Goal: Information Seeking & Learning: Understand process/instructions

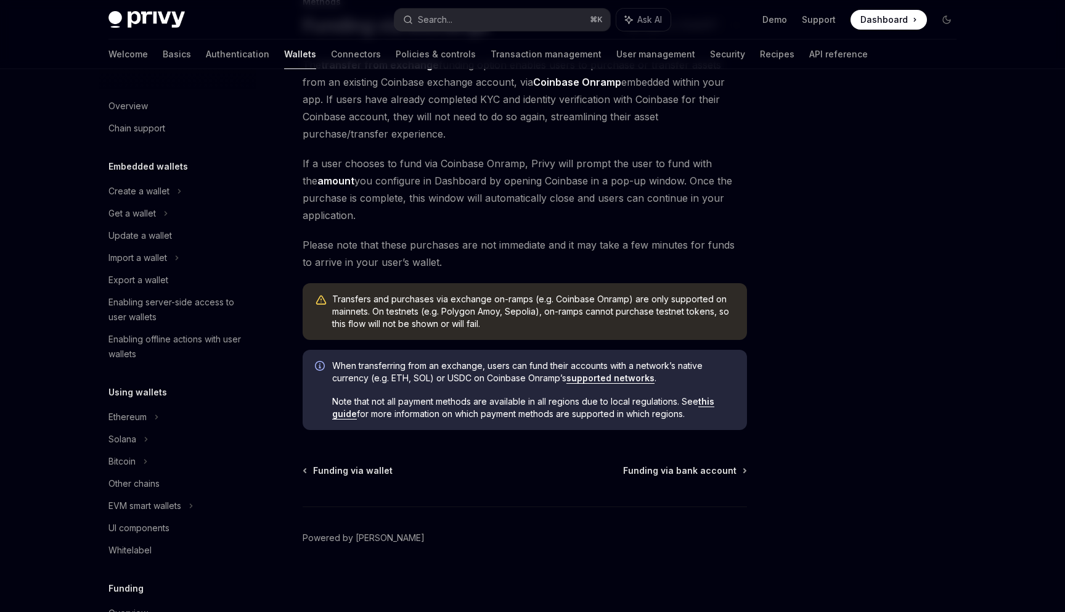
scroll to position [376, 0]
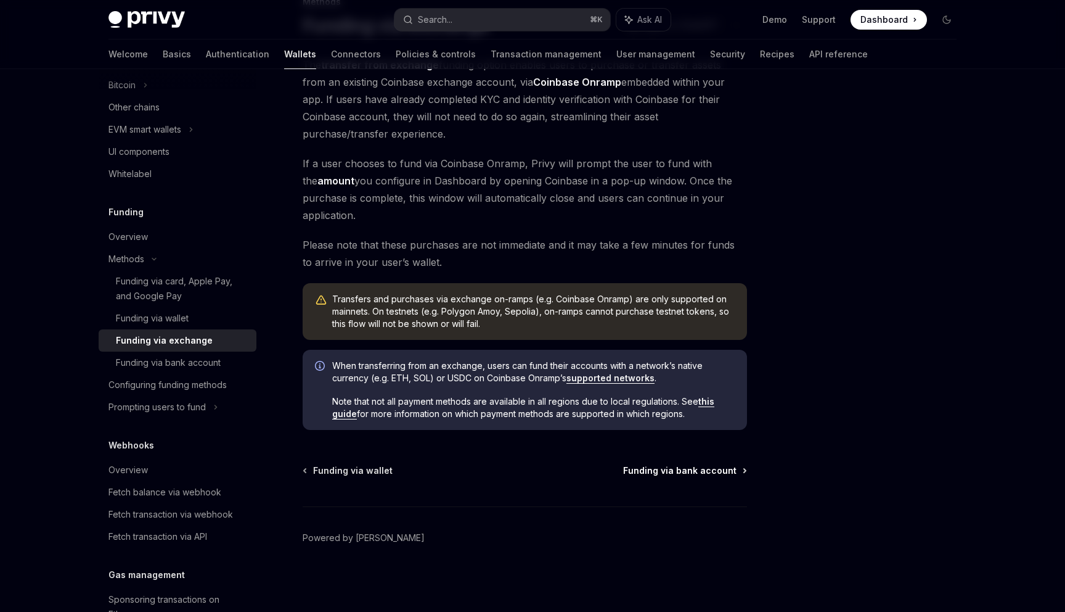
click at [684, 468] on span "Funding via bank account" at bounding box center [679, 470] width 113 height 12
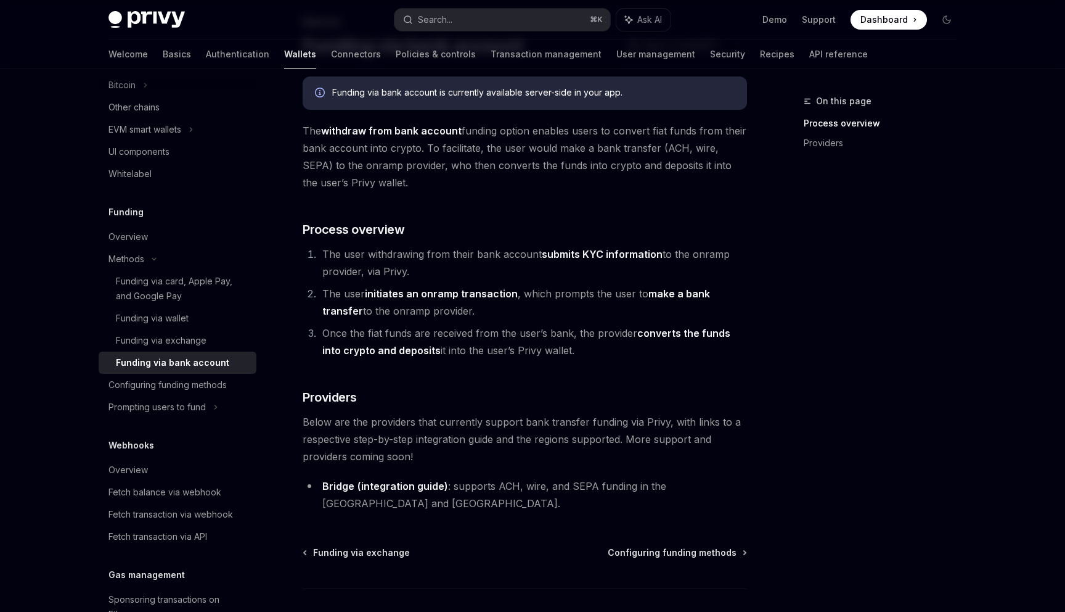
scroll to position [82, 0]
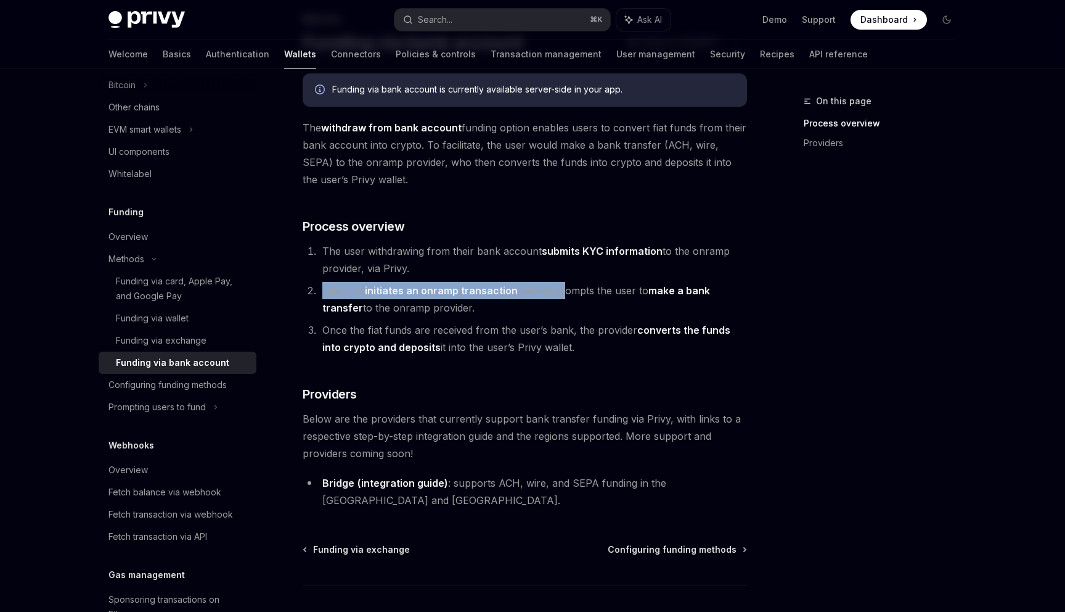
drag, startPoint x: 436, startPoint y: 279, endPoint x: 560, endPoint y: 284, distance: 124.7
click at [560, 284] on ol "The user withdrawing from their bank account submits KYC information to the onr…" at bounding box center [525, 298] width 444 height 113
click at [562, 284] on li "The user initiates an onramp transaction , which prompts the user to make a ban…" at bounding box center [533, 299] width 428 height 35
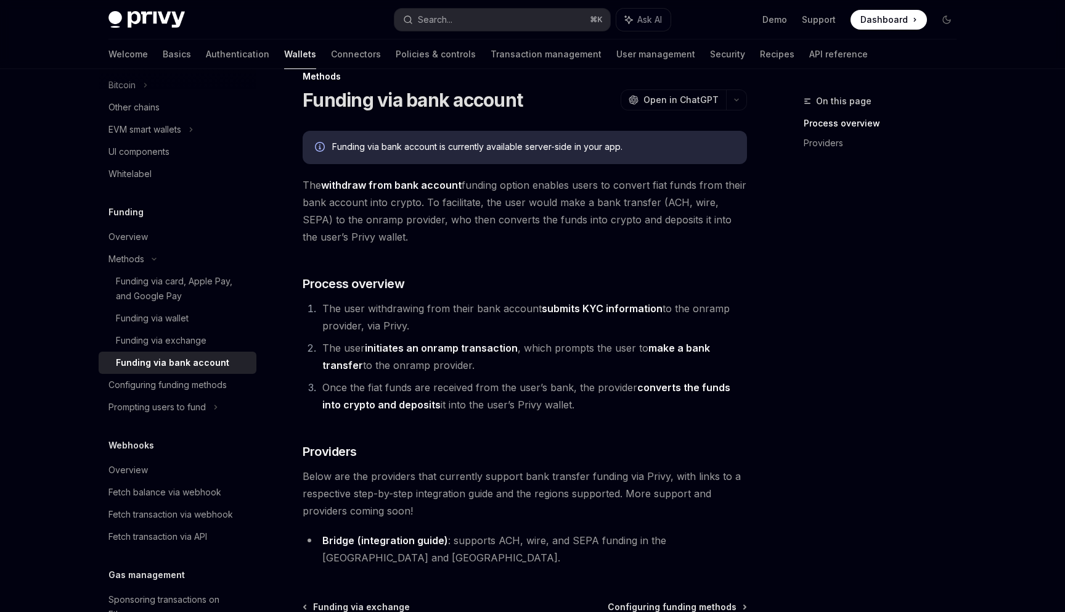
scroll to position [25, 0]
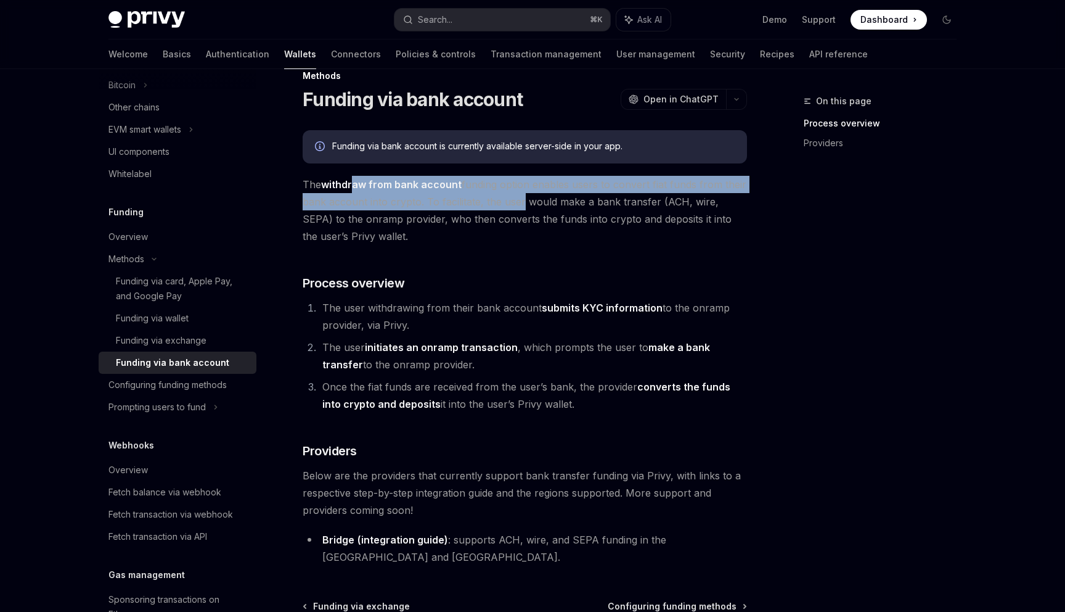
drag, startPoint x: 370, startPoint y: 181, endPoint x: 579, endPoint y: 201, distance: 209.9
click at [563, 199] on span "The withdraw from bank account funding option enables users to convert fiat fun…" at bounding box center [525, 210] width 444 height 69
click at [579, 201] on span "The withdraw from bank account funding option enables users to convert fiat fun…" at bounding box center [525, 210] width 444 height 69
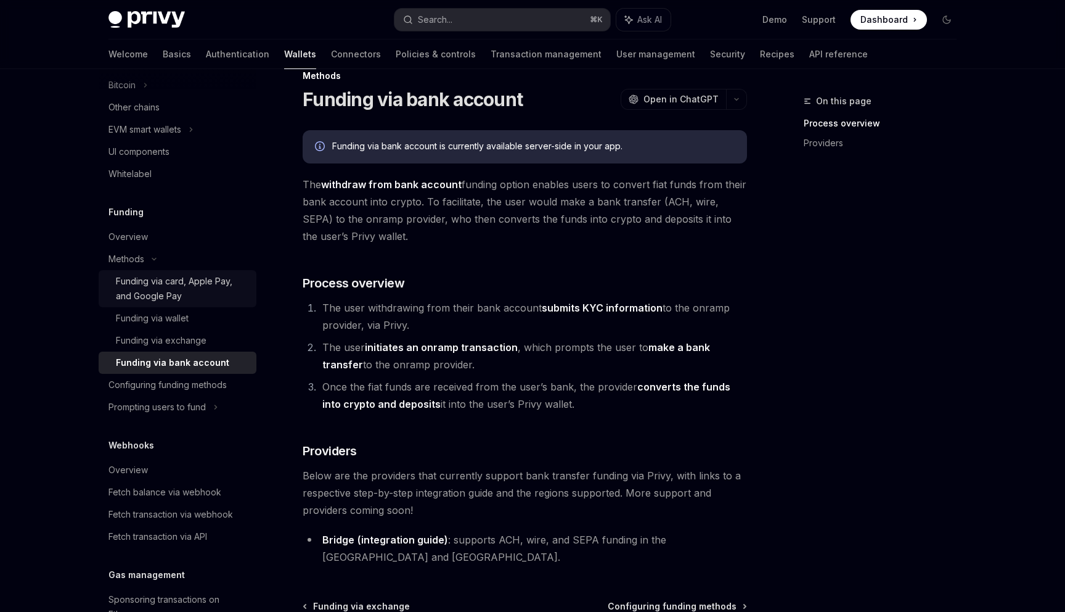
click at [226, 286] on div "Funding via card, Apple Pay, and Google Pay" at bounding box center [182, 289] width 133 height 30
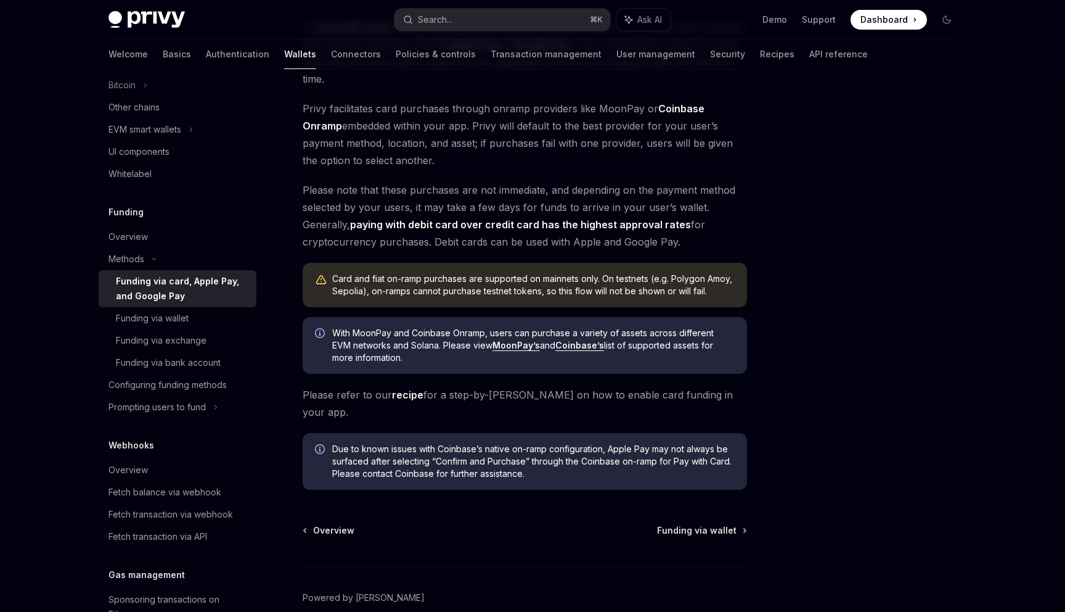
scroll to position [203, 0]
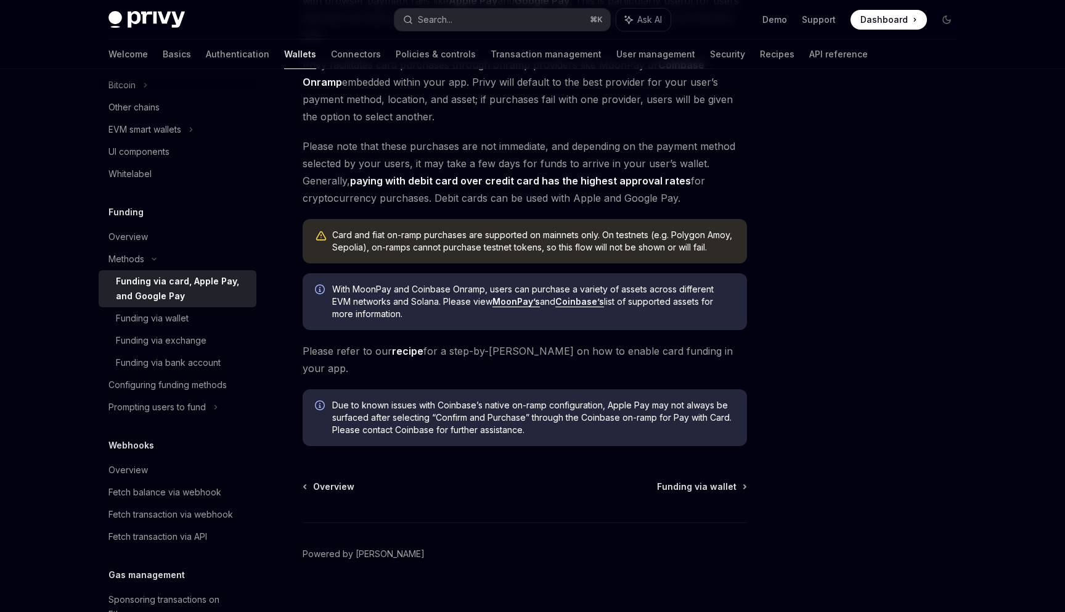
click at [582, 298] on link "Coinbase’s" at bounding box center [579, 301] width 49 height 11
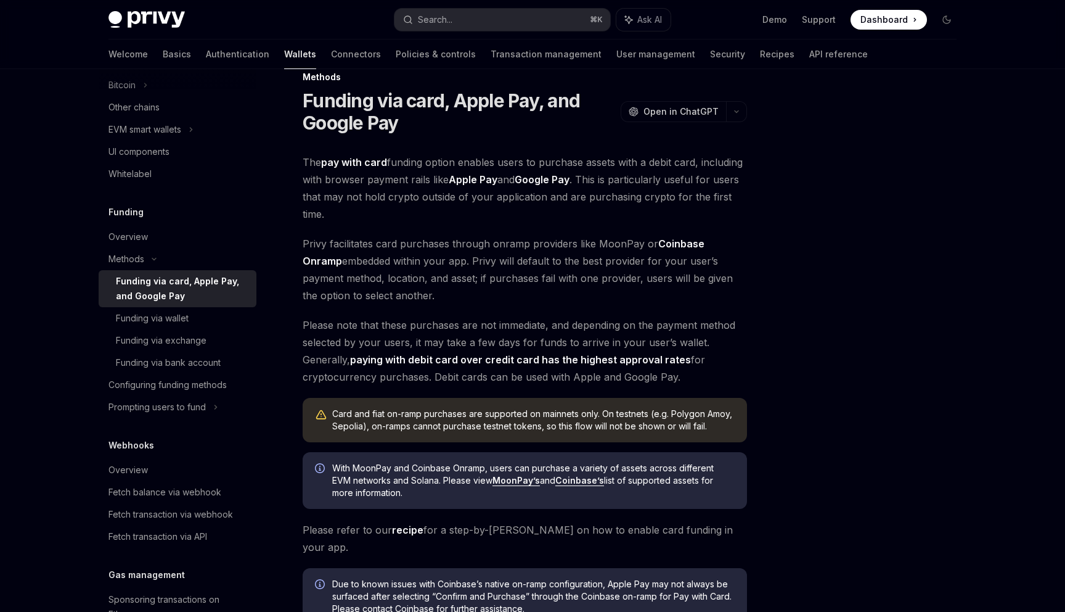
scroll to position [9, 0]
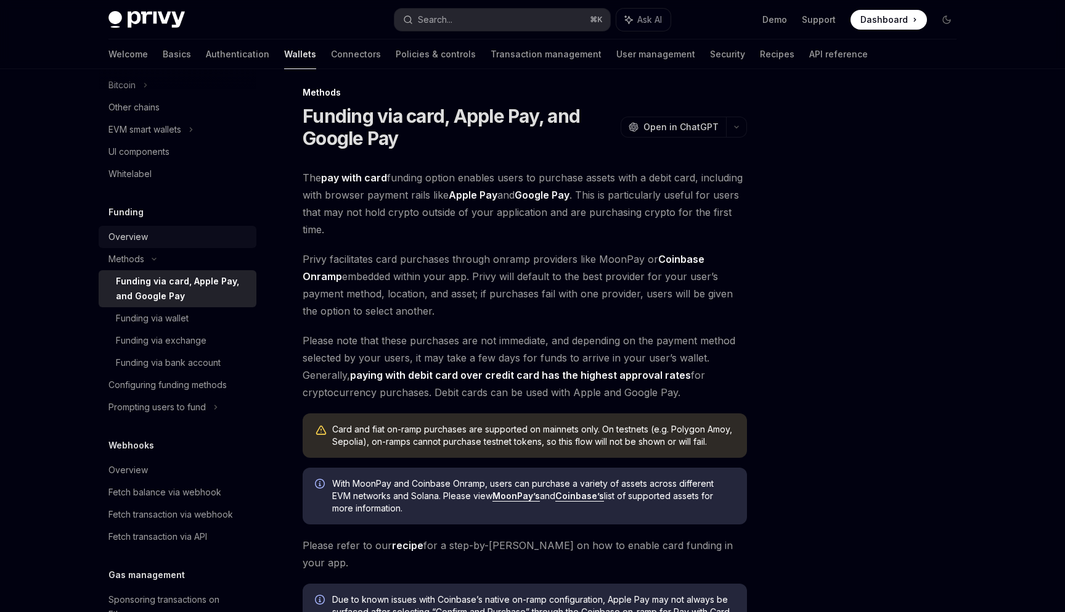
click at [142, 235] on div "Overview" at bounding box center [128, 236] width 39 height 15
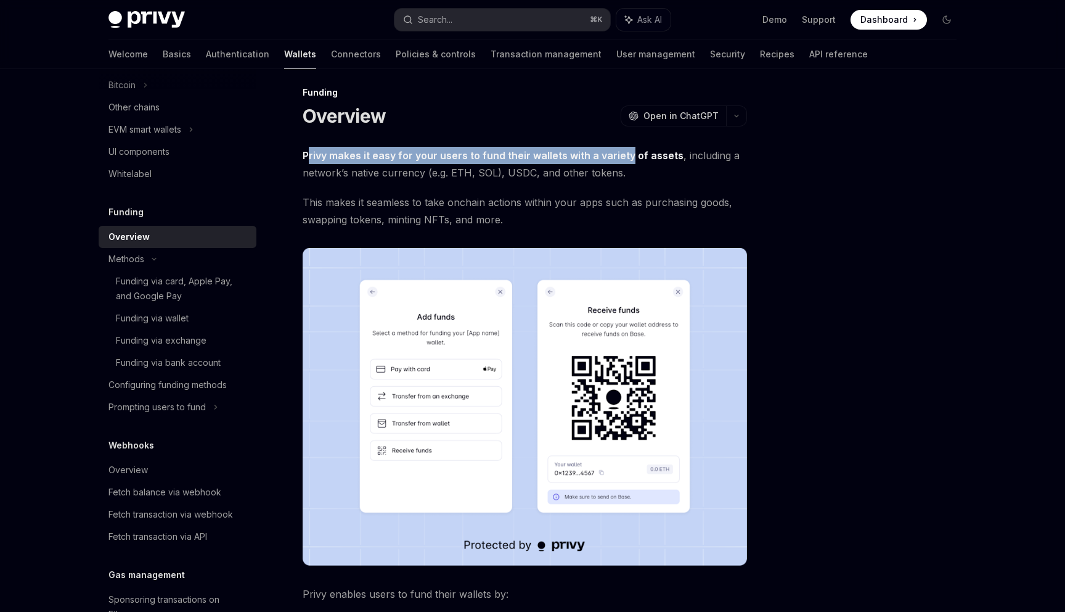
drag, startPoint x: 311, startPoint y: 154, endPoint x: 631, endPoint y: 154, distance: 320.6
click at [627, 154] on strong "Privy makes it easy for your users to fund their wallets with a variety of asse…" at bounding box center [493, 155] width 381 height 12
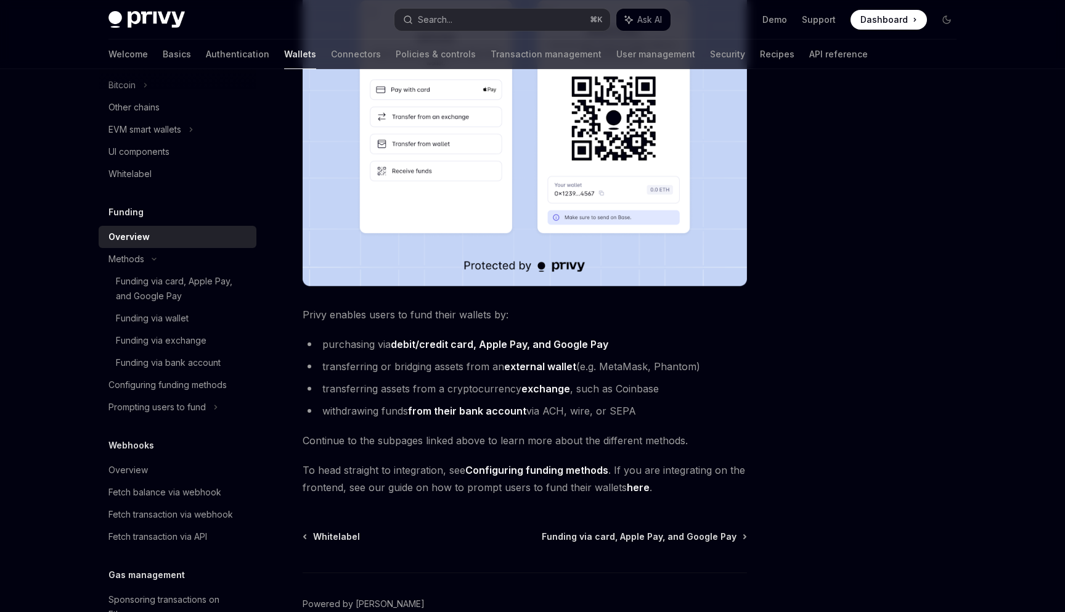
scroll to position [293, 0]
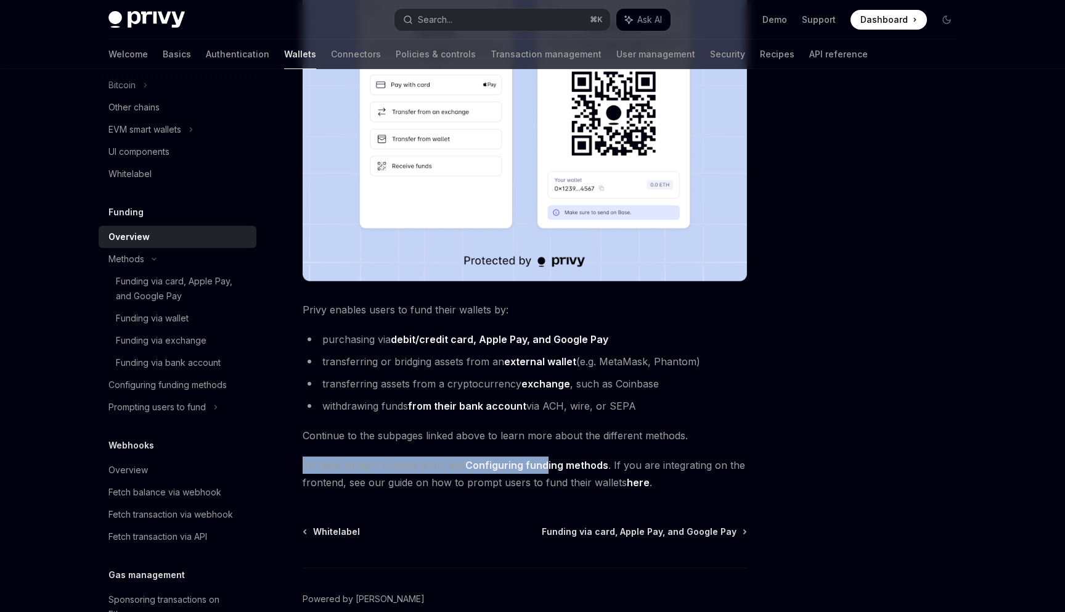
drag, startPoint x: 305, startPoint y: 470, endPoint x: 562, endPoint y: 462, distance: 257.2
click at [562, 464] on span "To head straight to integration, see Configuring funding methods . If you are i…" at bounding box center [525, 473] width 444 height 35
click at [546, 465] on link "Configuring funding methods" at bounding box center [536, 465] width 143 height 13
type textarea "*"
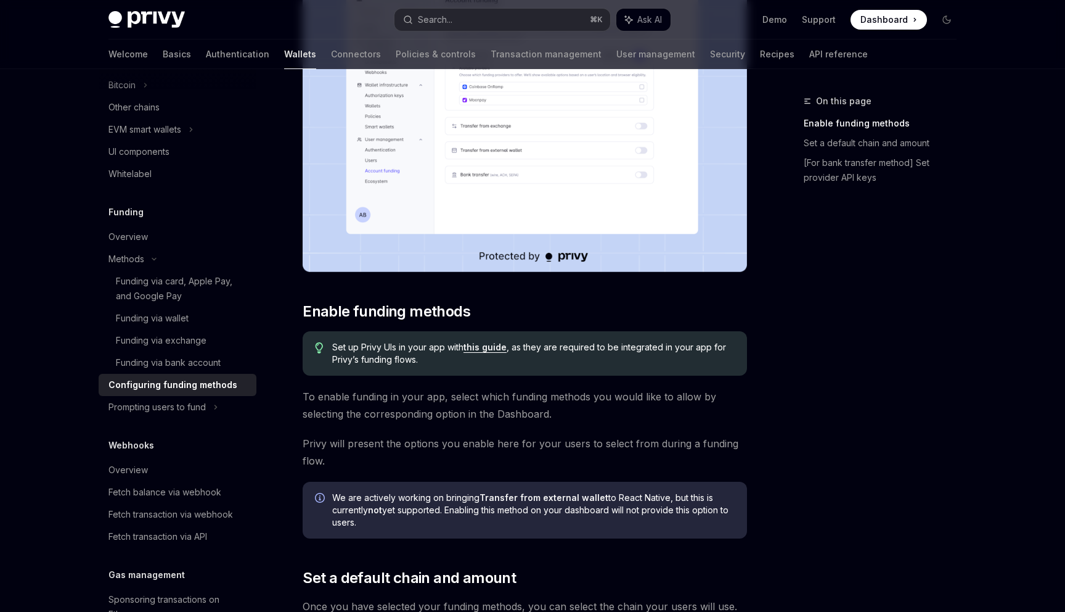
scroll to position [267, 0]
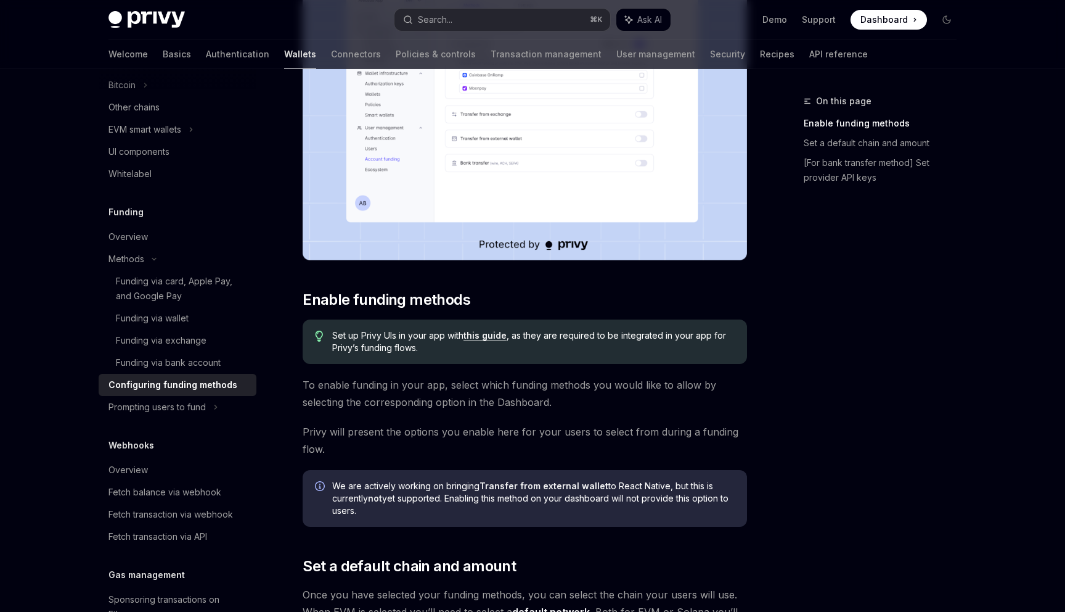
click at [481, 334] on link "this guide" at bounding box center [485, 335] width 43 height 11
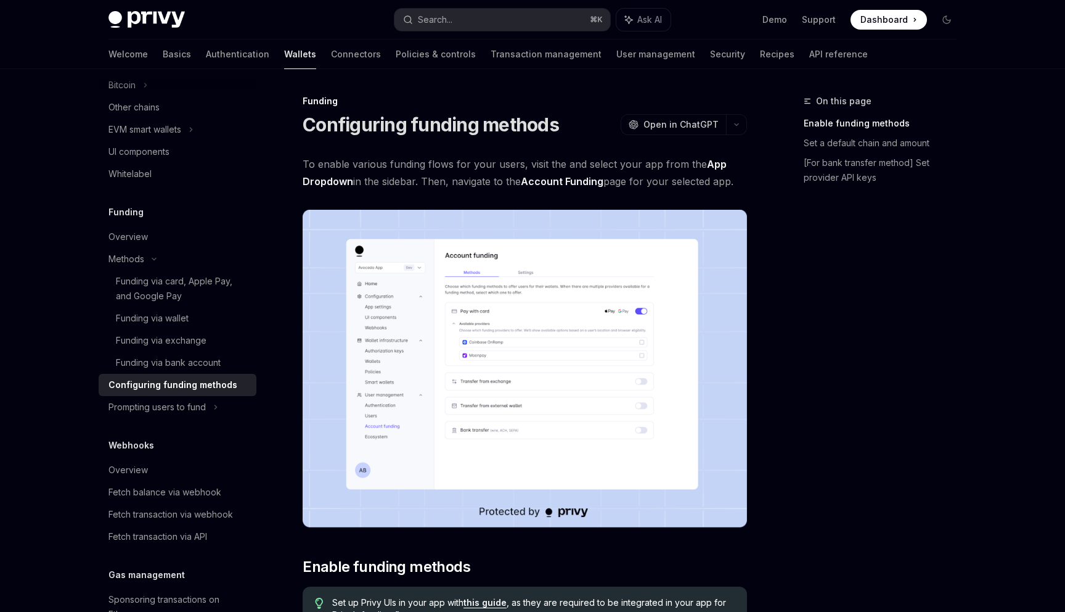
scroll to position [2, 0]
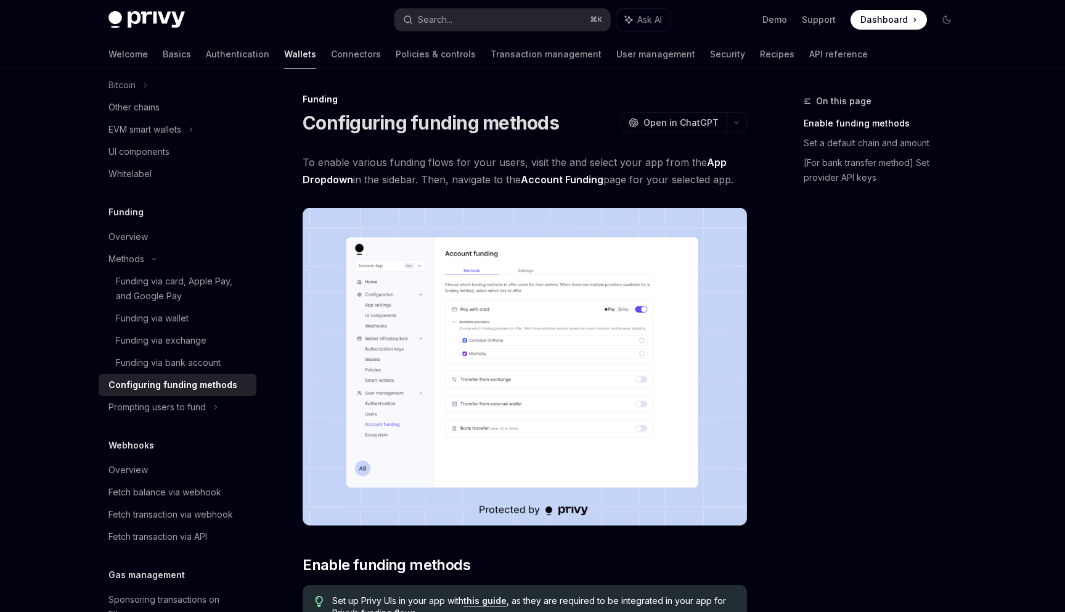
click at [555, 173] on link "Account Funding" at bounding box center [562, 179] width 83 height 13
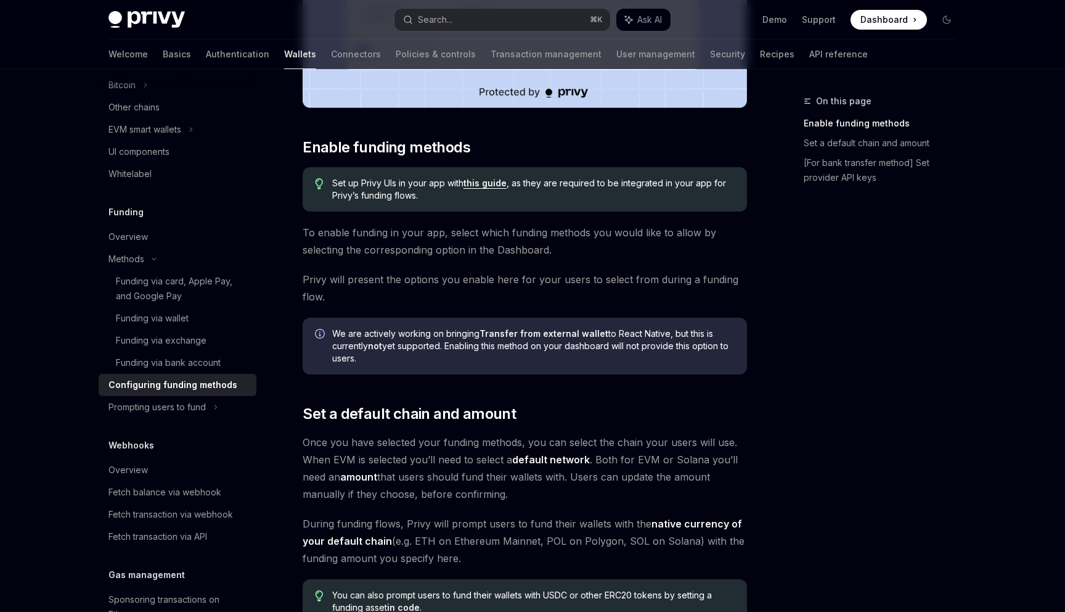
scroll to position [425, 0]
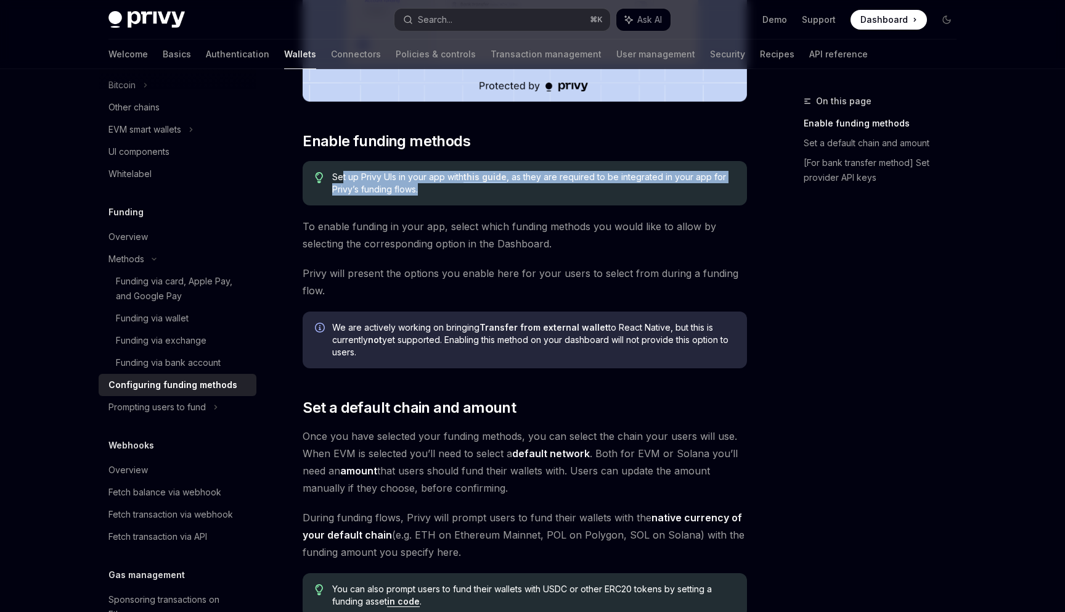
drag, startPoint x: 343, startPoint y: 177, endPoint x: 538, endPoint y: 199, distance: 196.0
click at [539, 199] on div "Set up Privy UIs in your app with this guide , as they are required to be integ…" at bounding box center [525, 183] width 444 height 44
click at [538, 199] on div "Set up Privy UIs in your app with this guide , as they are required to be integ…" at bounding box center [525, 183] width 444 height 44
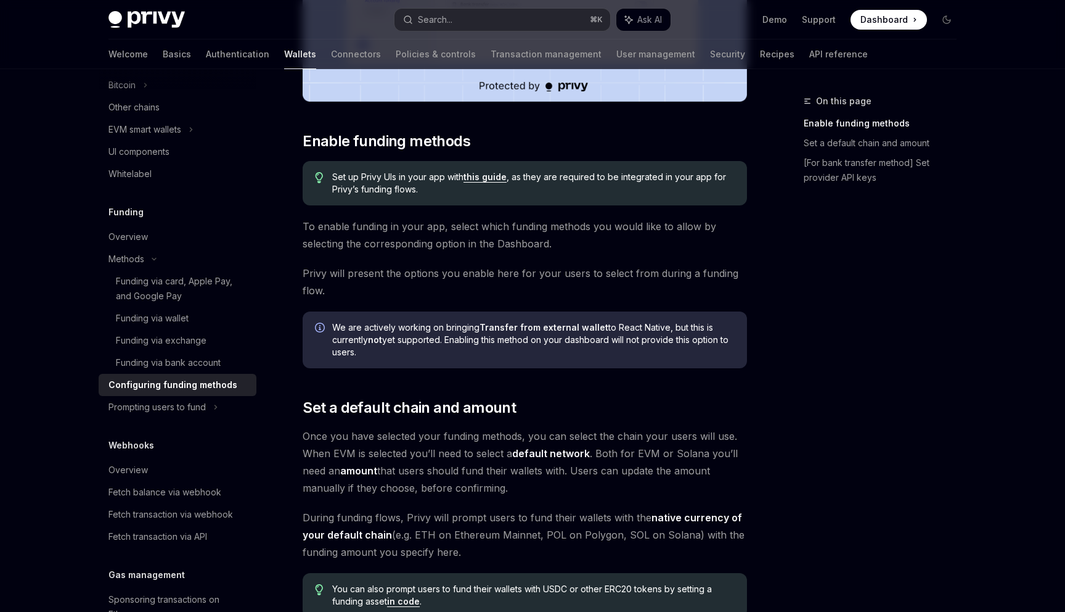
click at [316, 251] on span "To enable funding in your app, select which funding methods you would like to a…" at bounding box center [525, 235] width 444 height 35
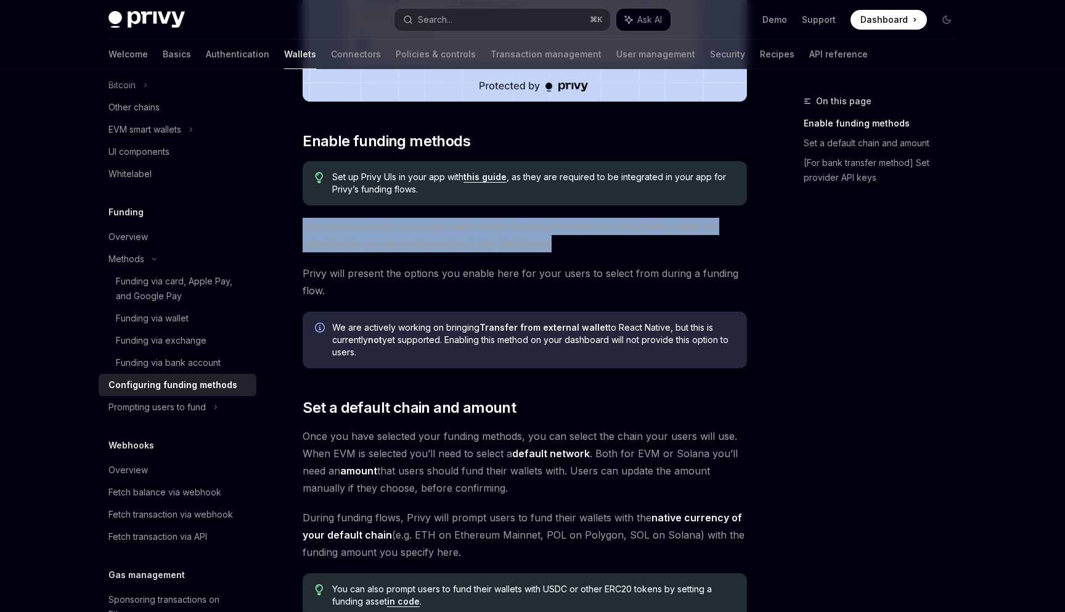
drag, startPoint x: 314, startPoint y: 217, endPoint x: 573, endPoint y: 250, distance: 261.0
click at [573, 250] on div "To enable various funding flows for your users, visit the and select your app f…" at bounding box center [525, 412] width 444 height 1365
click at [573, 250] on span "To enable funding in your app, select which funding methods you would like to a…" at bounding box center [525, 235] width 444 height 35
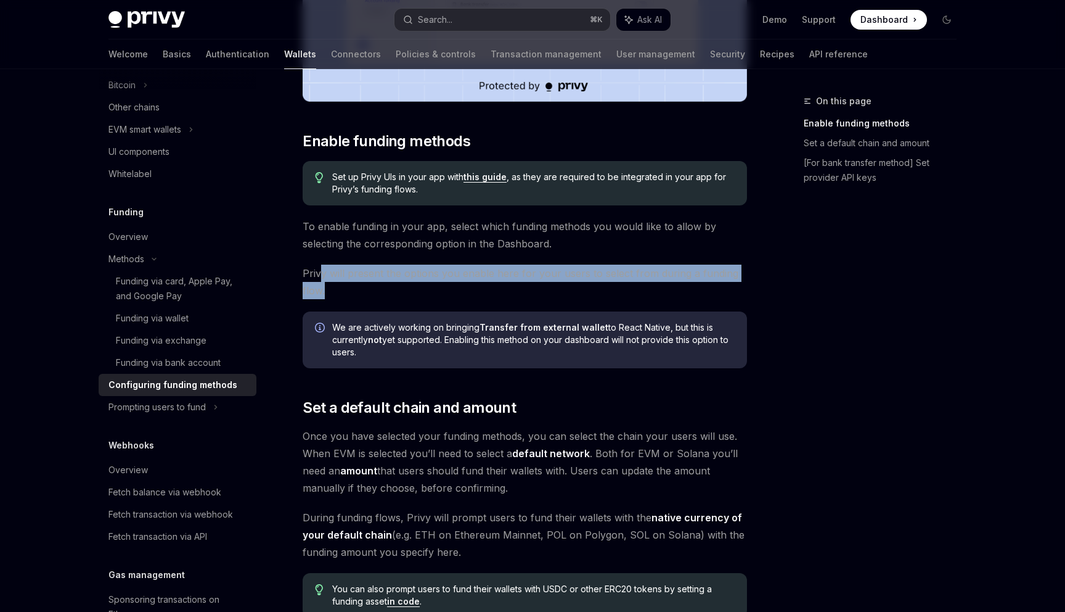
drag, startPoint x: 323, startPoint y: 266, endPoint x: 438, endPoint y: 295, distance: 118.3
click at [438, 295] on span "Privy will present the options you enable here for your users to select from du…" at bounding box center [525, 281] width 444 height 35
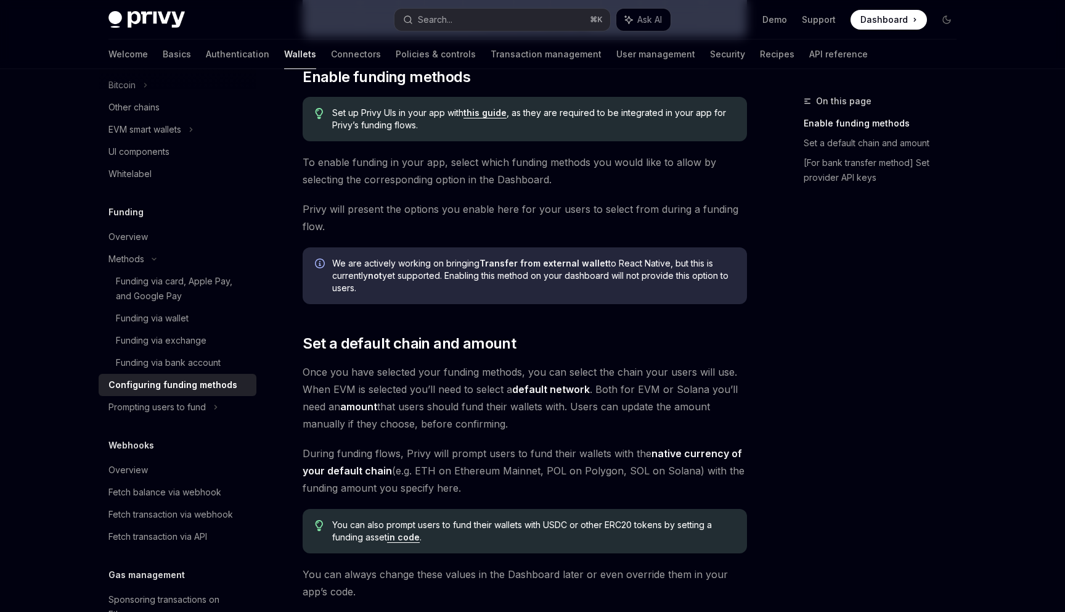
scroll to position [491, 0]
drag, startPoint x: 488, startPoint y: 263, endPoint x: 617, endPoint y: 266, distance: 128.9
click at [617, 266] on span "We are actively working on bringing Transfer from external wallet to React Nati…" at bounding box center [533, 274] width 403 height 37
drag, startPoint x: 364, startPoint y: 277, endPoint x: 443, endPoint y: 281, distance: 79.0
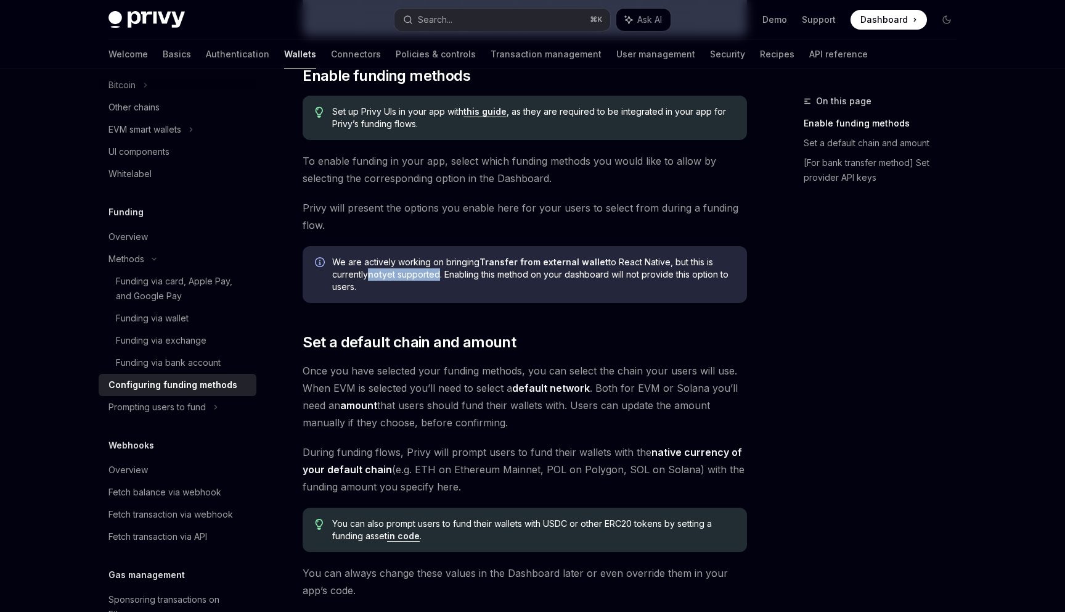
click at [440, 279] on span "We are actively working on bringing Transfer from external wallet to React Nati…" at bounding box center [533, 274] width 403 height 37
click at [443, 281] on span "We are actively working on bringing Transfer from external wallet to React Nati…" at bounding box center [533, 274] width 403 height 37
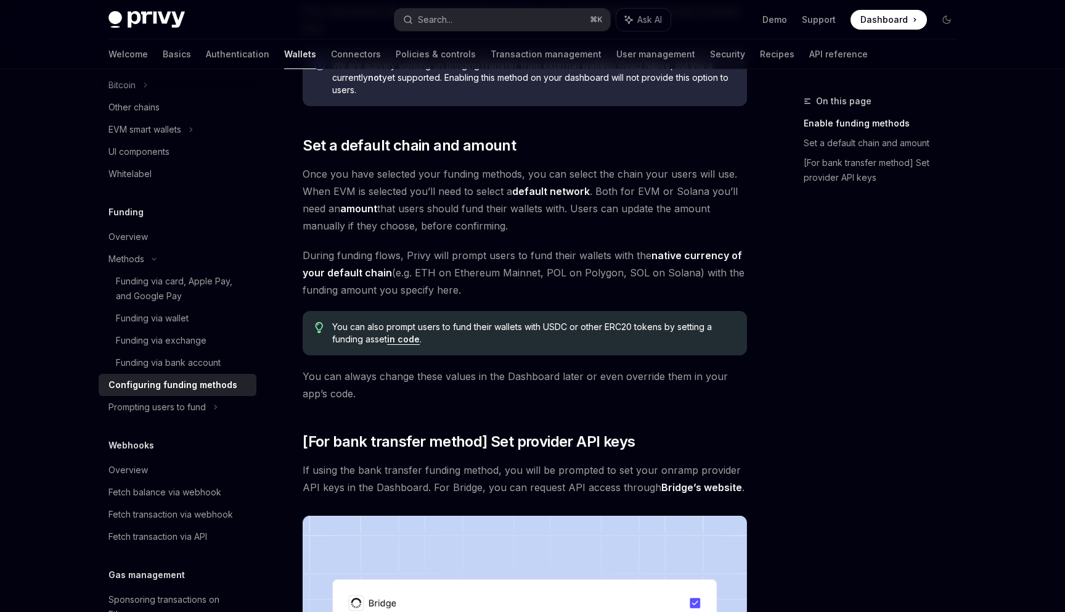
scroll to position [726, 0]
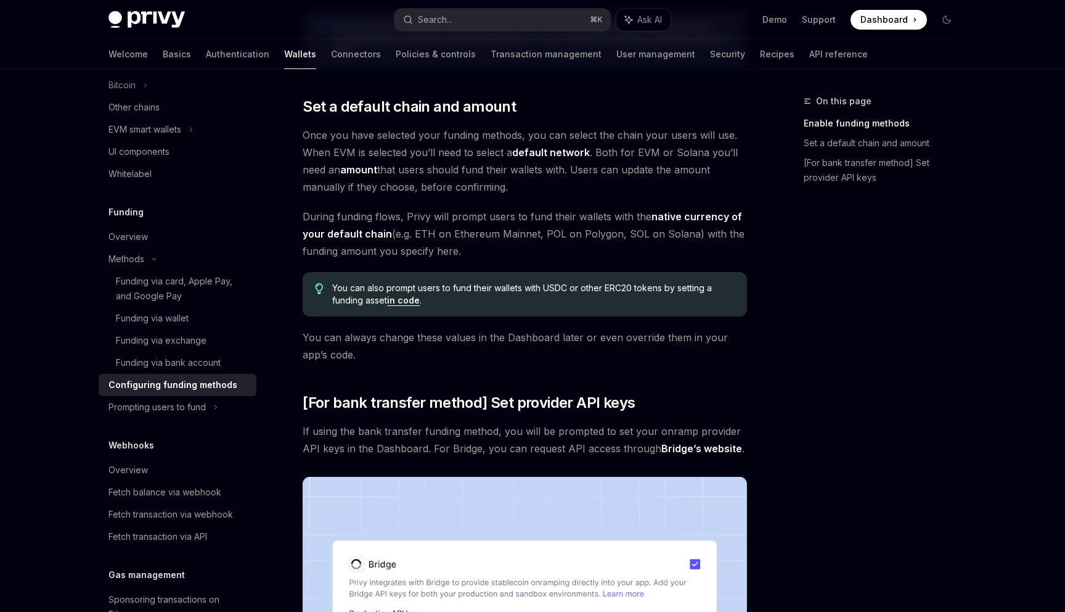
click at [407, 302] on link "in code" at bounding box center [403, 300] width 33 height 11
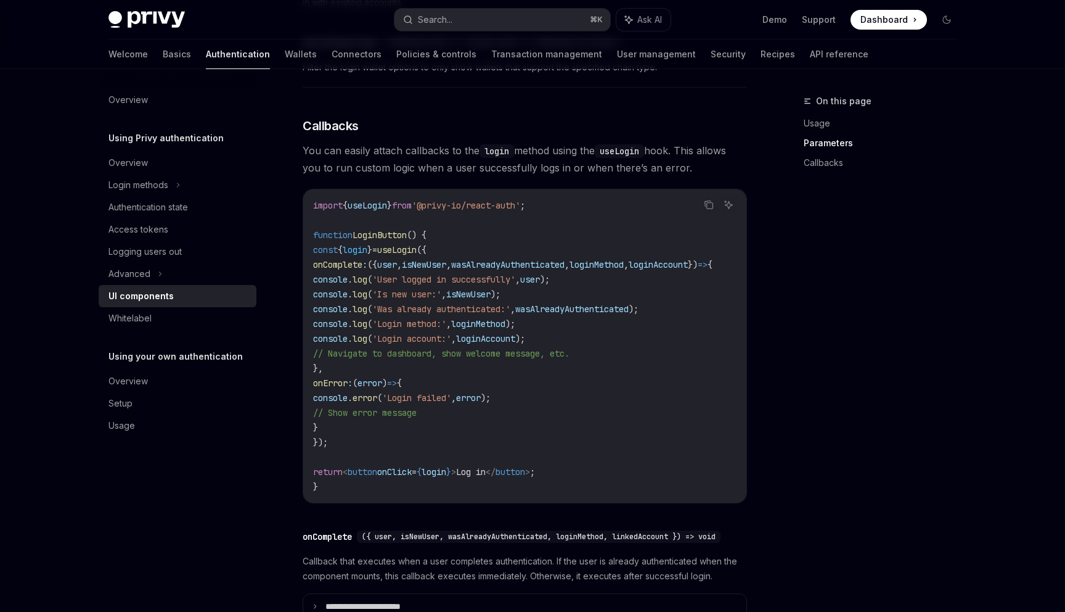
scroll to position [1421, 0]
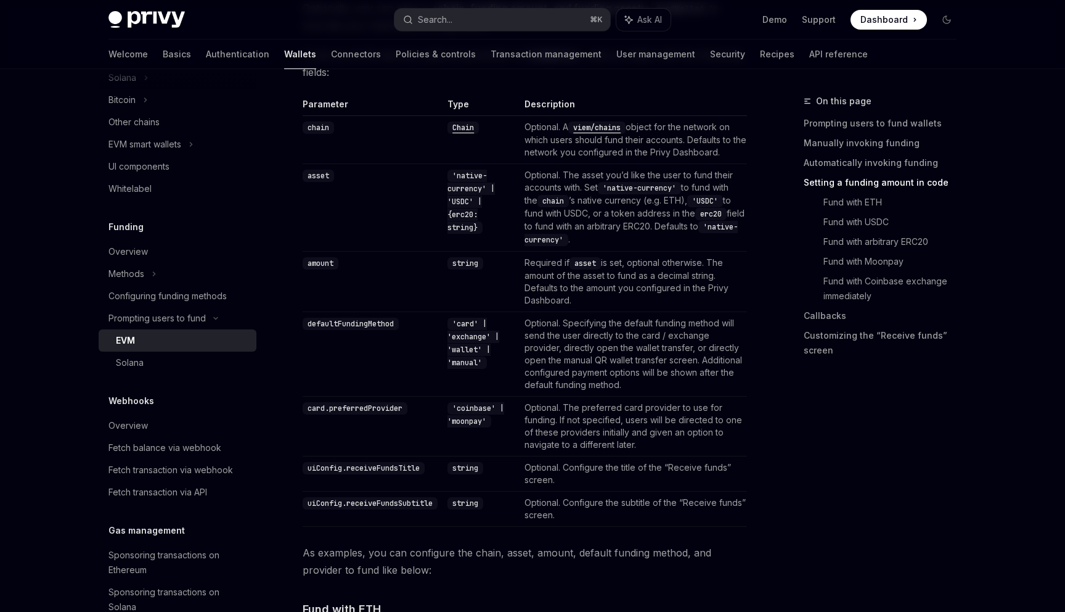
scroll to position [1153, 0]
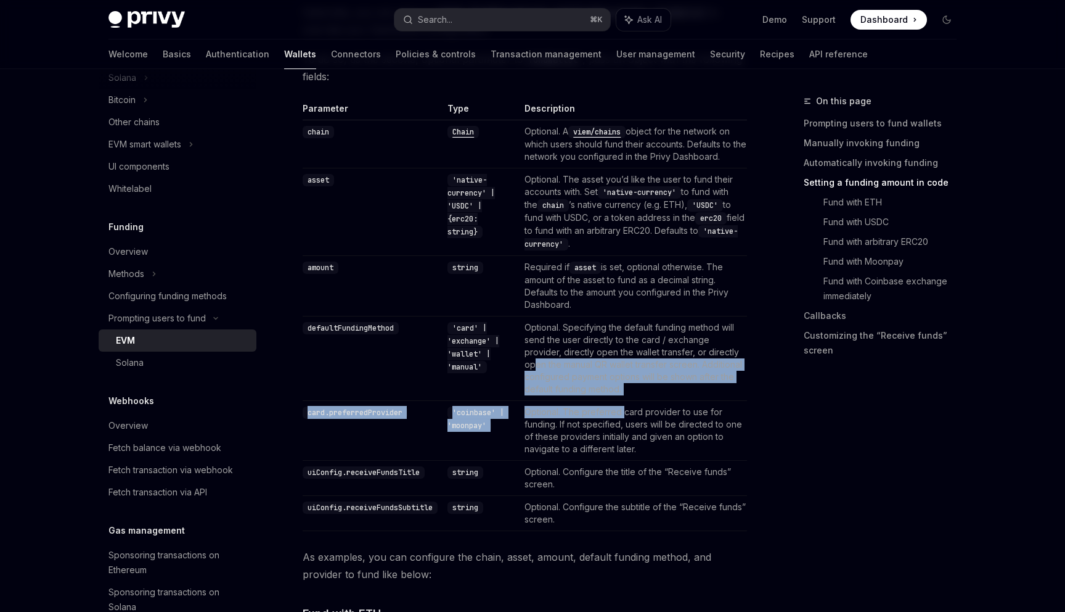
drag, startPoint x: 544, startPoint y: 358, endPoint x: 630, endPoint y: 406, distance: 99.1
click at [630, 406] on tbody "chain Chain Optional. A viem/chains object for the network on which users shoul…" at bounding box center [525, 325] width 444 height 411
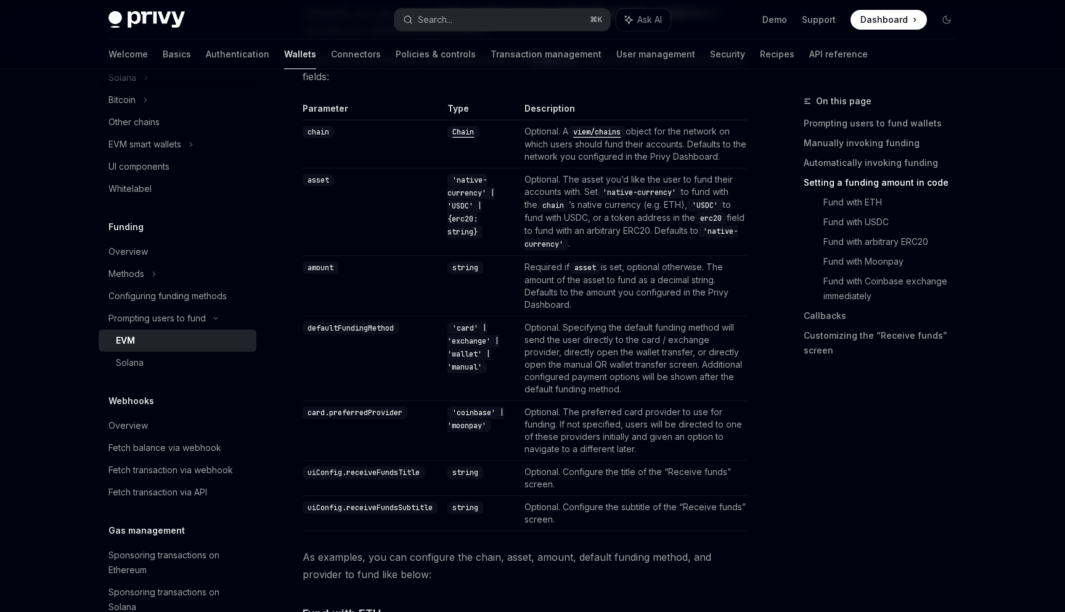
click at [589, 352] on td "Optional. Specifying the default funding method will send the user directly to …" at bounding box center [633, 358] width 227 height 84
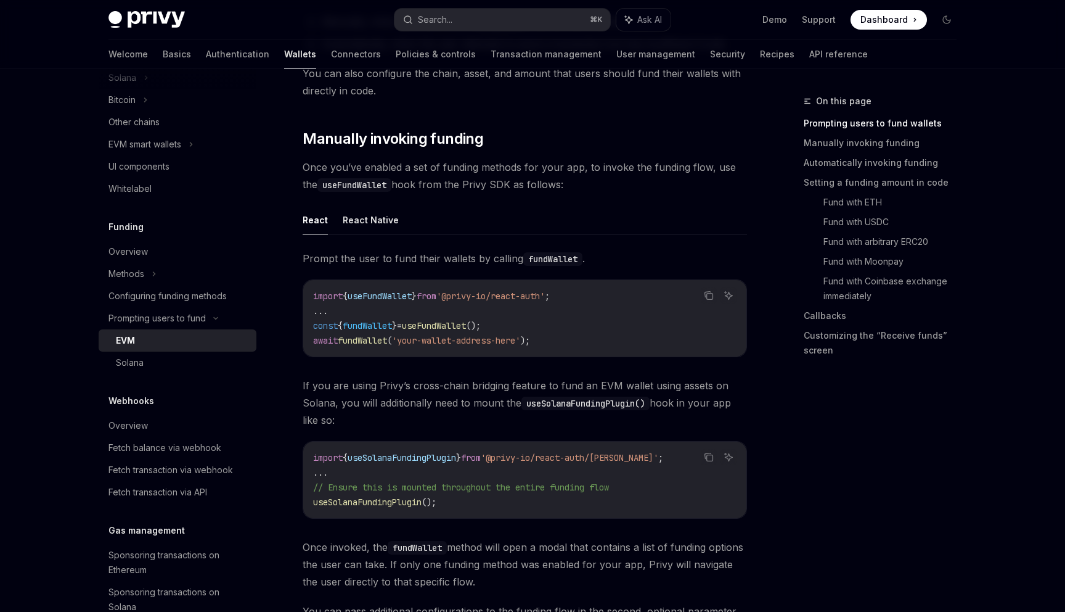
scroll to position [295, 0]
click at [453, 327] on span "useFundWallet" at bounding box center [434, 323] width 64 height 11
copy code "const { fundWallet } = useFundWallet ();"
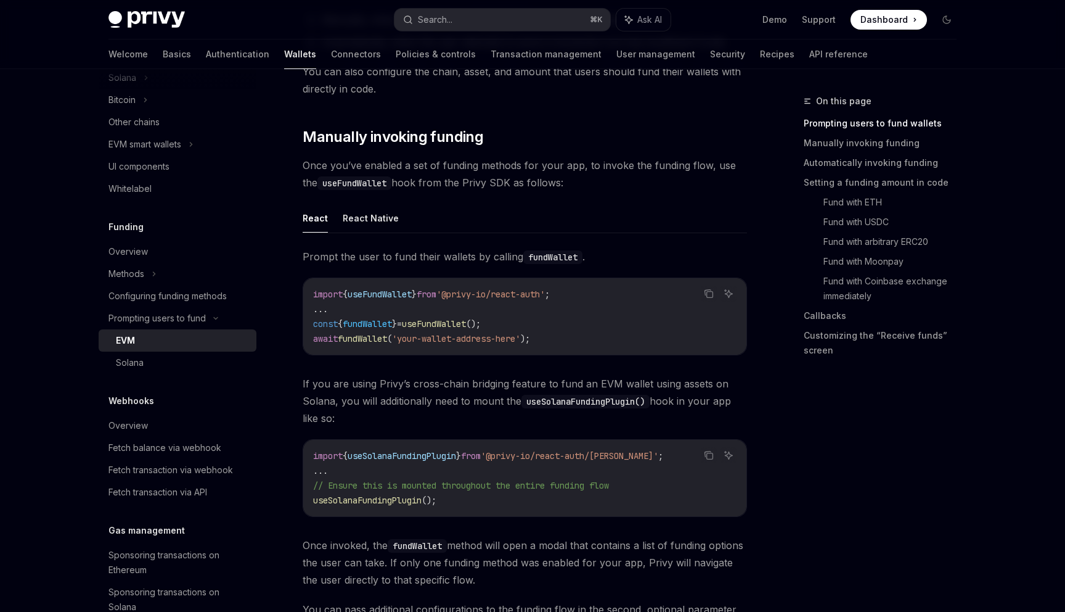
click at [452, 341] on span "'your-wallet-address-here'" at bounding box center [456, 338] width 128 height 11
copy code "await fundWallet ( 'your-wallet-address-here' );"
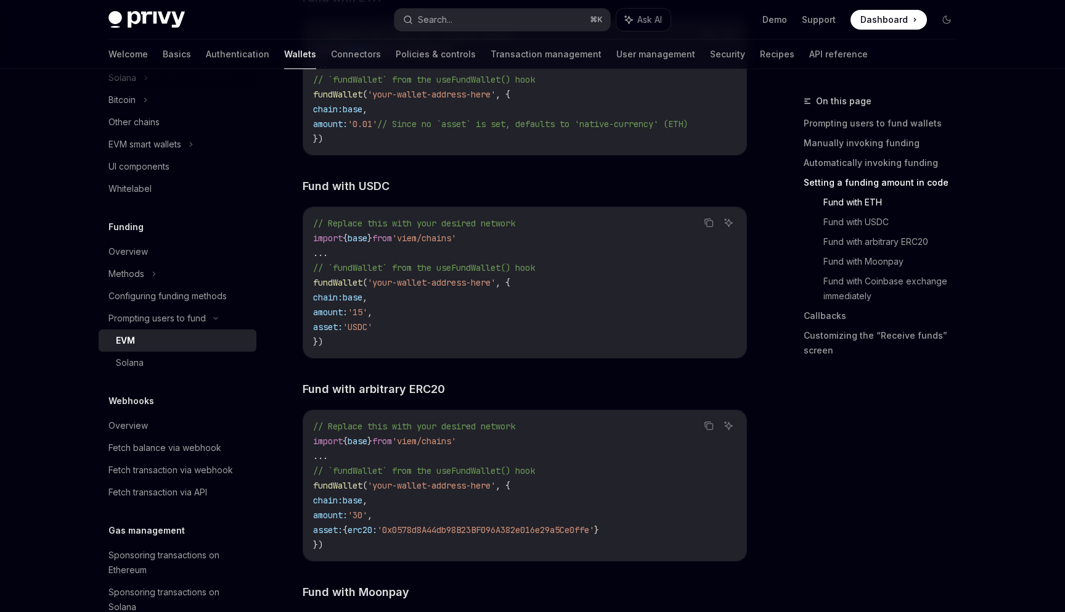
scroll to position [1759, 0]
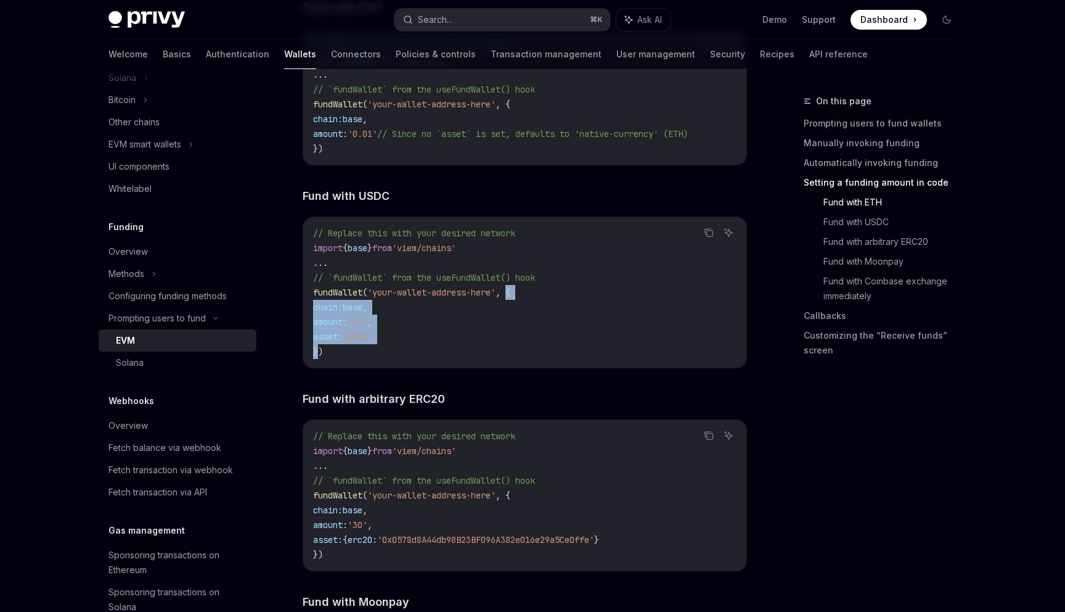
drag, startPoint x: 517, startPoint y: 295, endPoint x: 317, endPoint y: 354, distance: 208.9
click at [317, 354] on code "// Replace this with your desired network import { base } from 'viem/chains' ..…" at bounding box center [525, 292] width 424 height 133
copy code "{ chain: base , amount: '15' , asset: 'USDC' }"
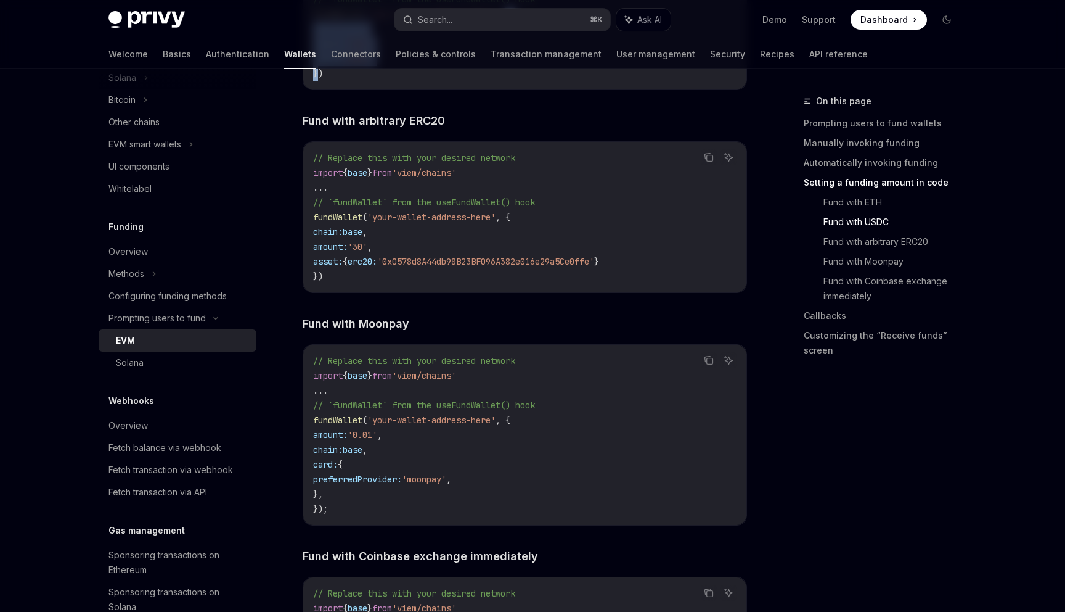
scroll to position [2055, 0]
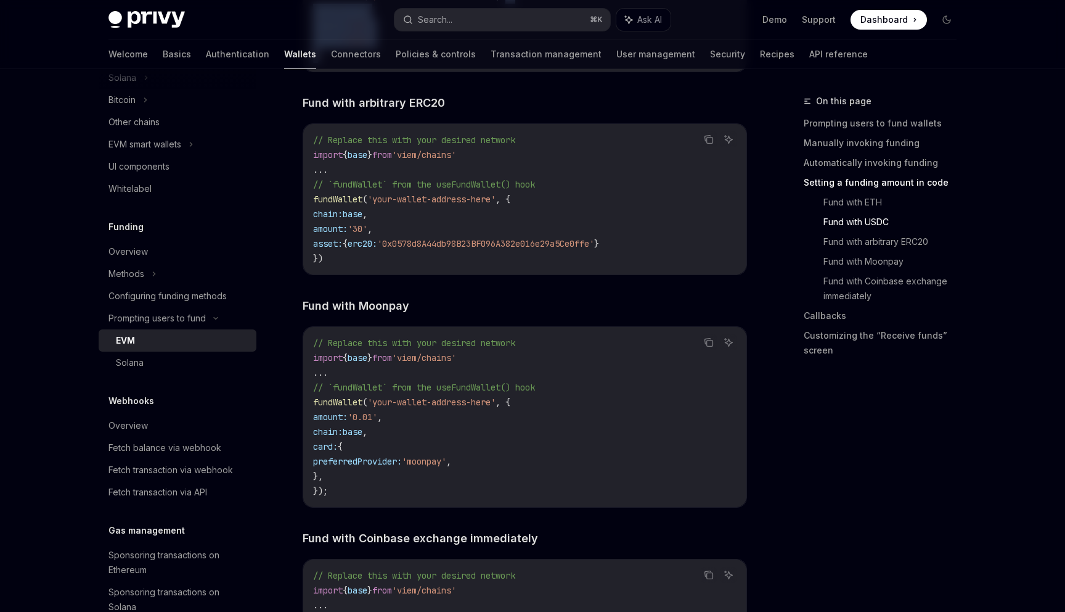
drag, startPoint x: 323, startPoint y: 446, endPoint x: 343, endPoint y: 480, distance: 39.5
click at [343, 480] on code "// Replace this with your desired network import { base } from 'viem/chains' ..…" at bounding box center [525, 416] width 424 height 163
copy code "card: { preferredProvider: 'moonpay' , },"
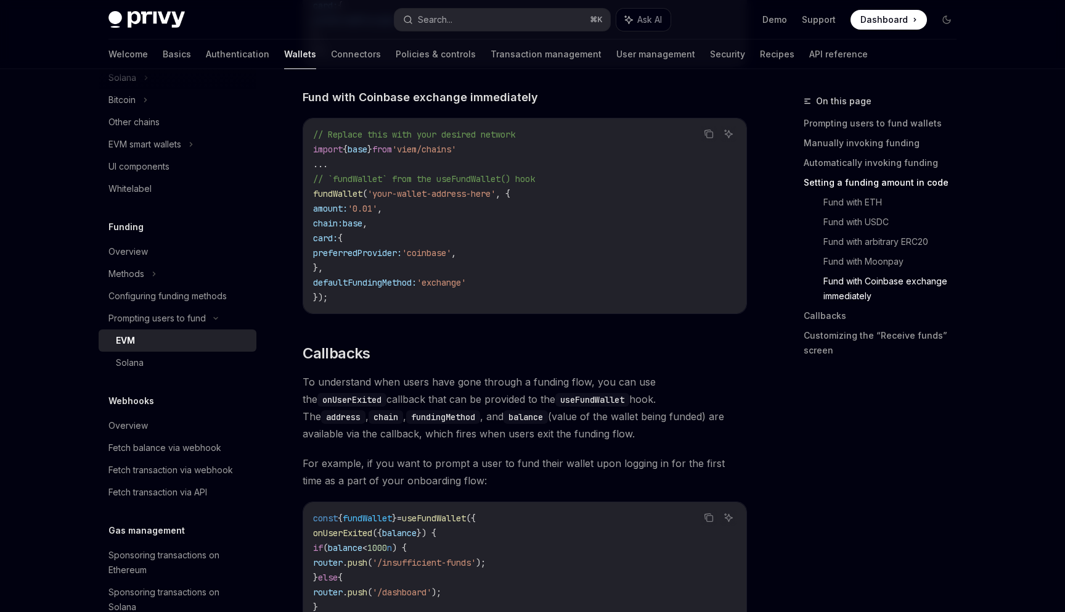
scroll to position [2500, 0]
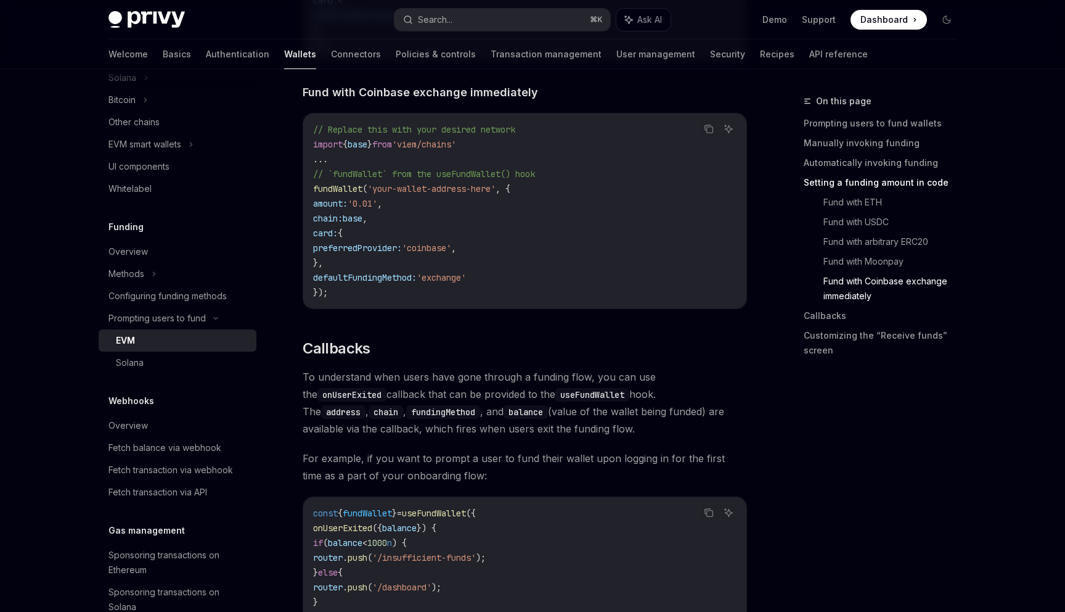
drag, startPoint x: 321, startPoint y: 280, endPoint x: 510, endPoint y: 276, distance: 189.3
click at [510, 276] on code "// Replace this with your desired network import { base } from 'viem/chains' ..…" at bounding box center [525, 211] width 424 height 178
copy span "defaultFundingMethod: 'exchange'"
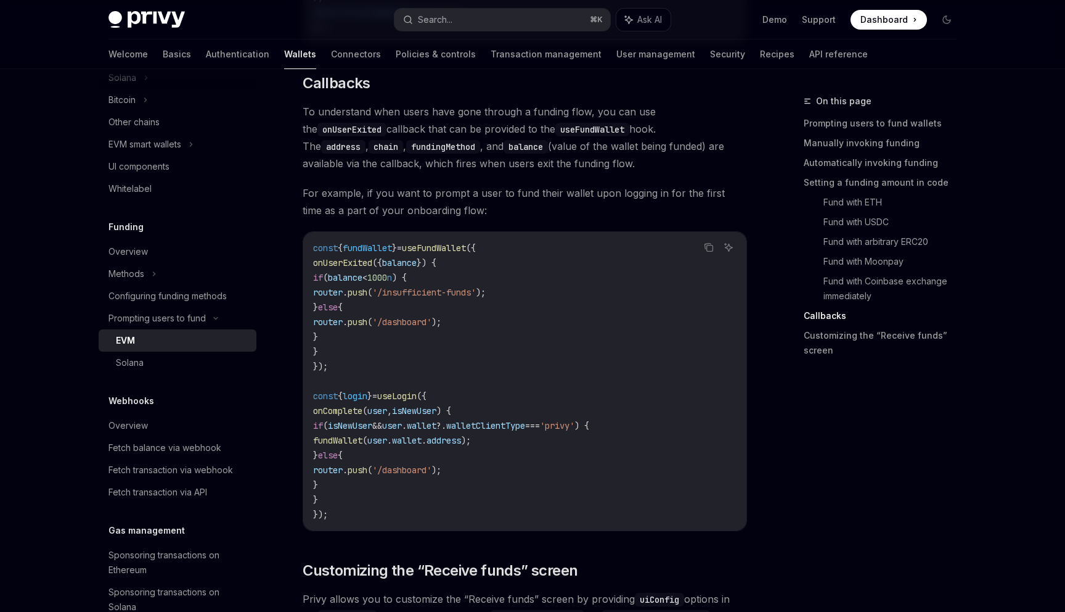
scroll to position [2797, 0]
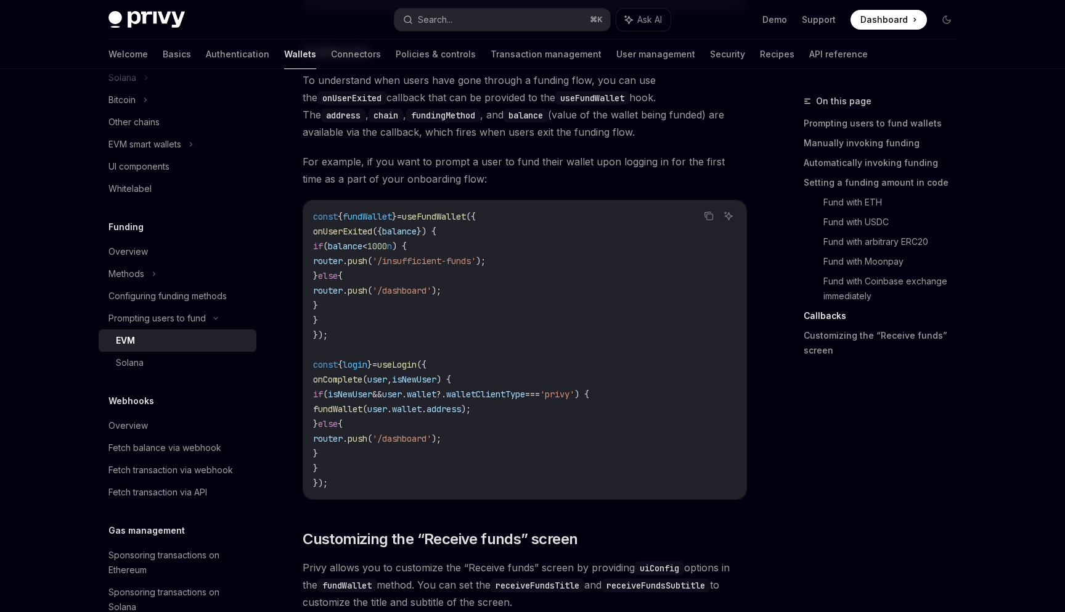
drag, startPoint x: 328, startPoint y: 234, endPoint x: 552, endPoint y: 321, distance: 240.9
click at [550, 321] on code "const { fundWallet } = useFundWallet ({ onUserExited ({ balance }) { if ( balan…" at bounding box center [525, 349] width 424 height 281
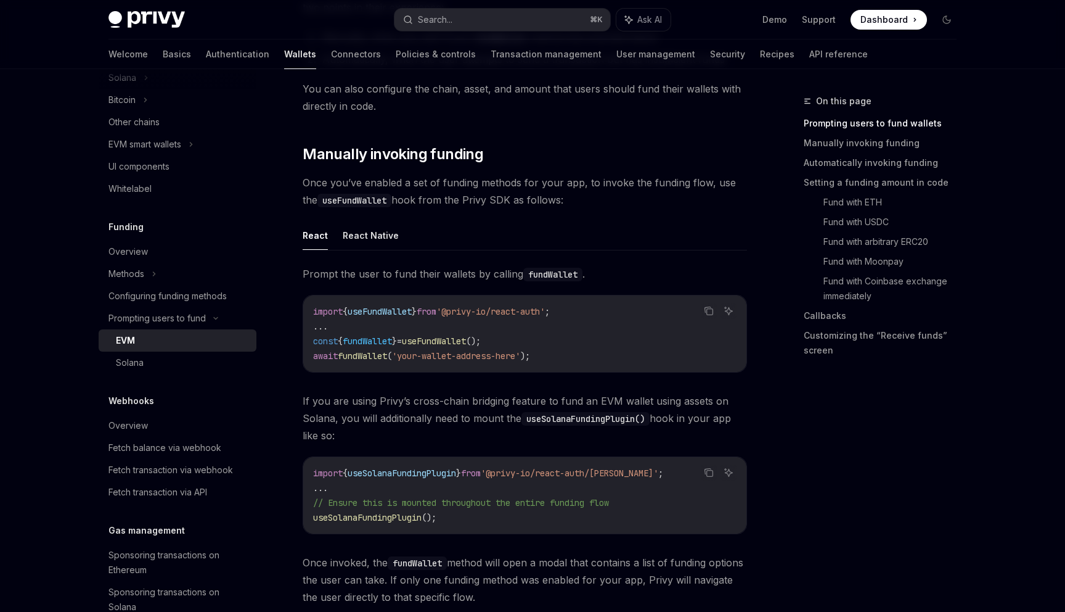
scroll to position [269, 0]
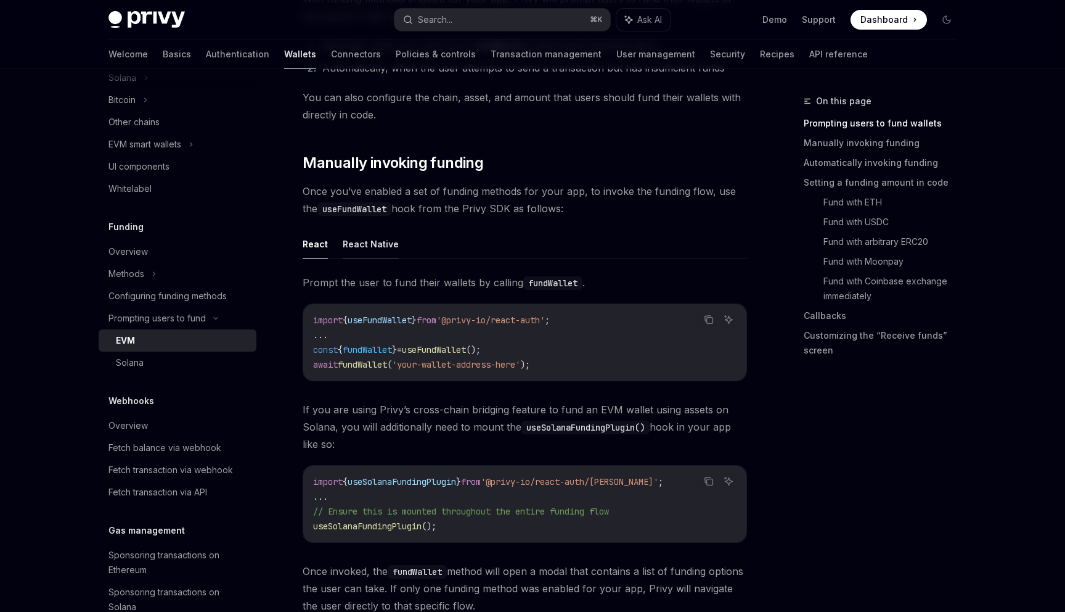
click at [369, 239] on button "React Native" at bounding box center [371, 243] width 56 height 29
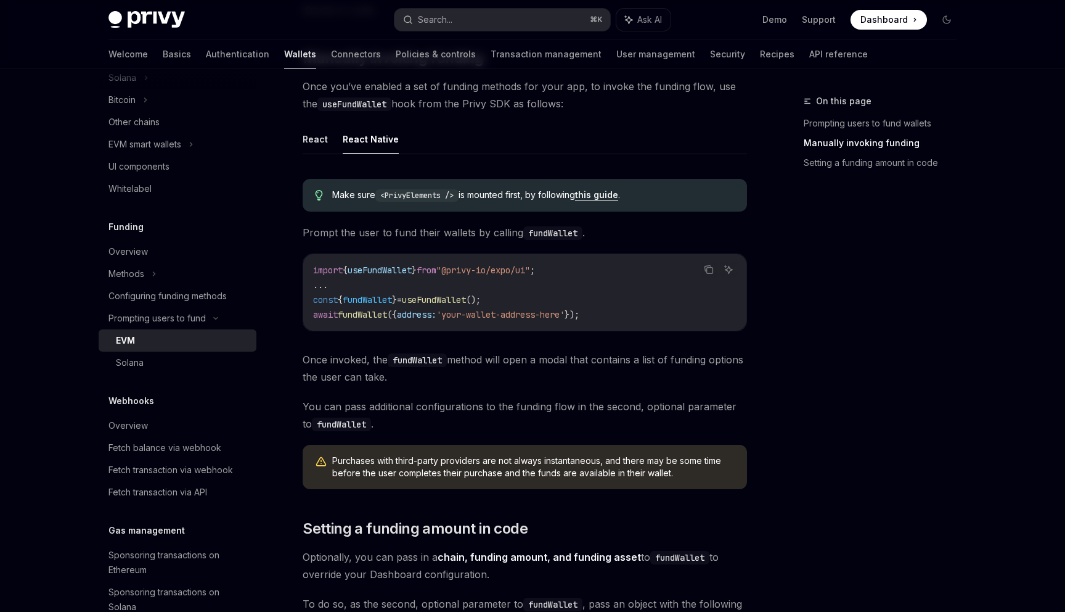
scroll to position [342, 0]
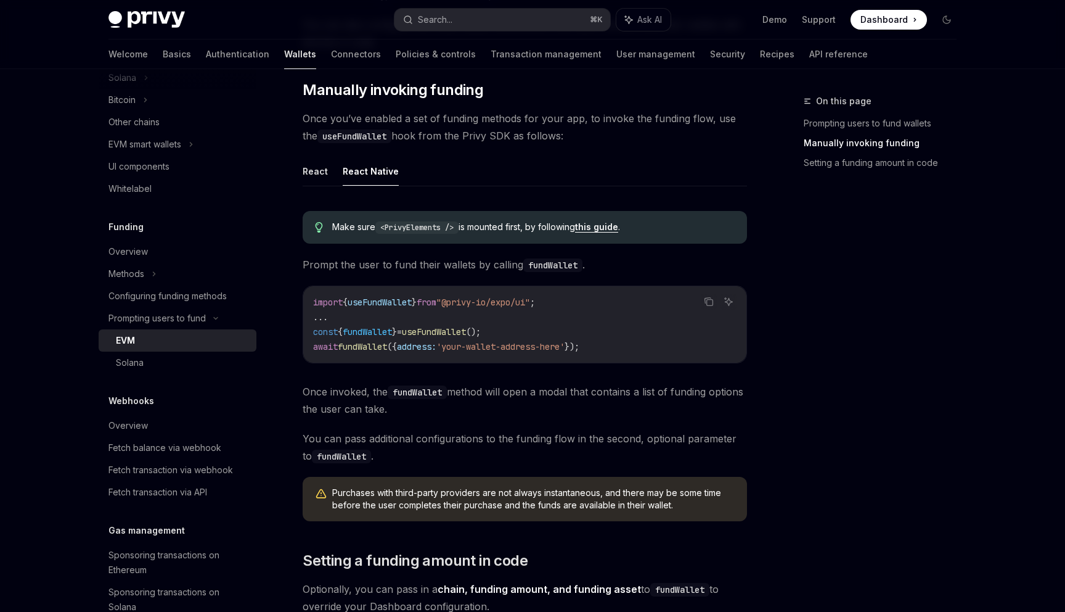
click at [597, 228] on link "this guide" at bounding box center [596, 226] width 43 height 11
click at [316, 176] on button "React" at bounding box center [315, 171] width 25 height 29
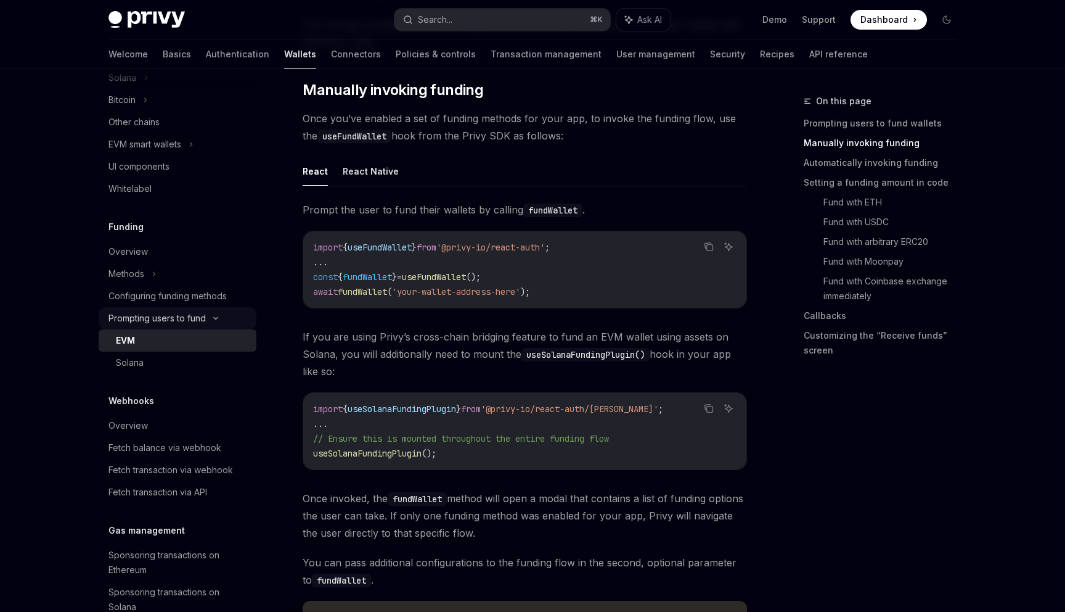
click at [157, 321] on div "Prompting users to fund" at bounding box center [157, 318] width 97 height 15
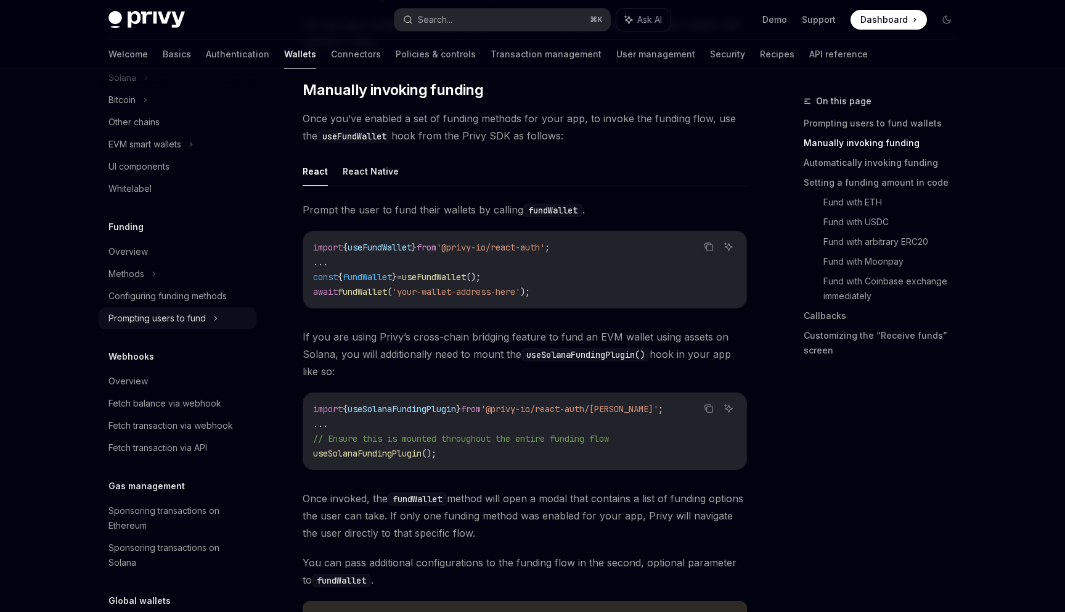
click at [157, 321] on div "Prompting users to fund" at bounding box center [157, 318] width 97 height 15
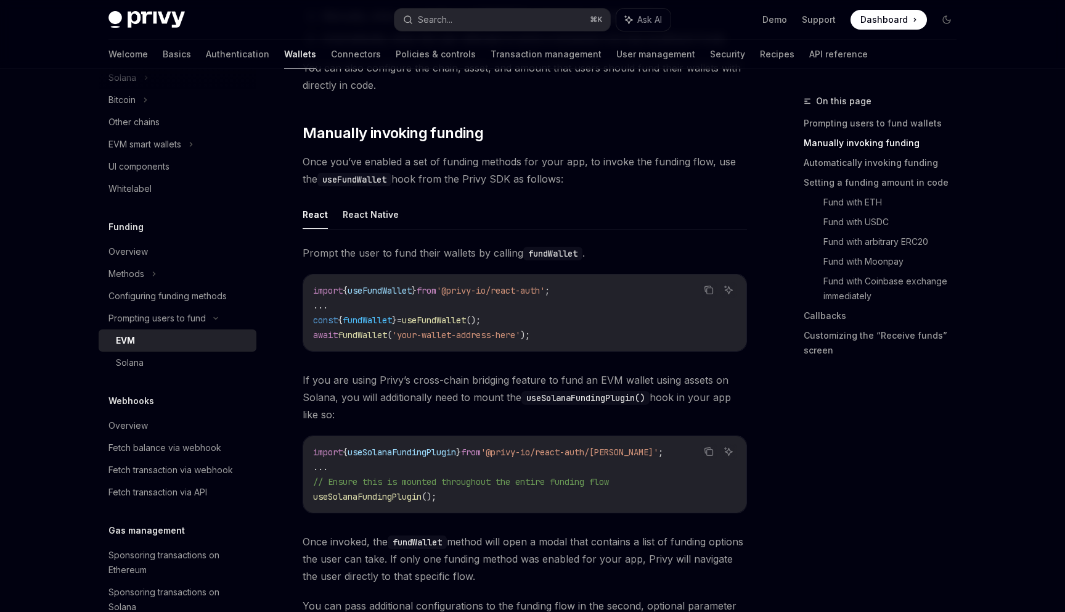
scroll to position [292, 0]
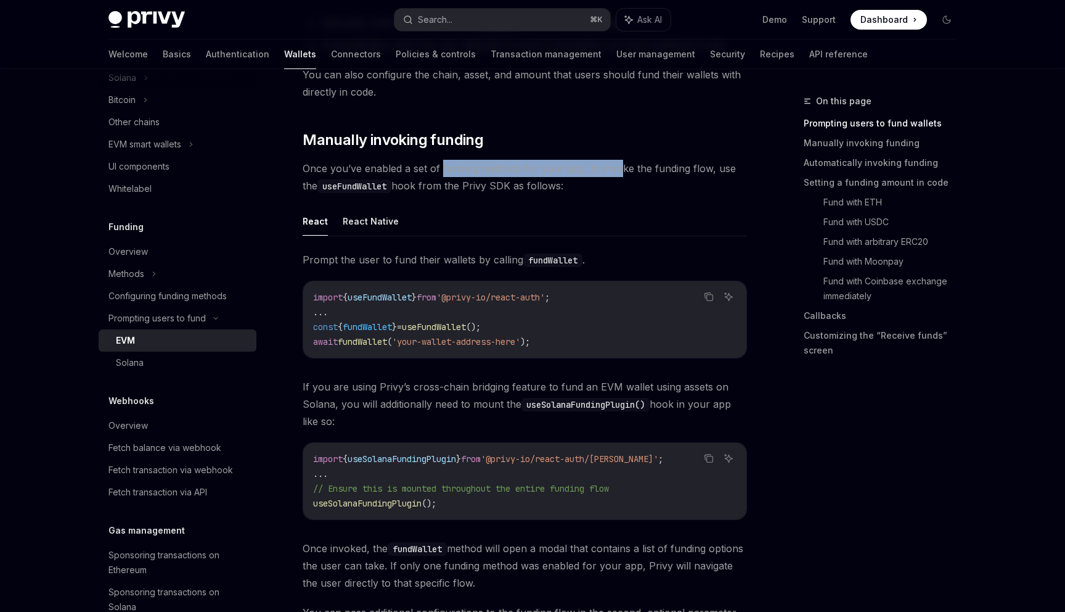
drag, startPoint x: 443, startPoint y: 168, endPoint x: 642, endPoint y: 177, distance: 199.3
click at [642, 177] on span "Once you’ve enabled a set of funding methods for your app, to invoke the fundin…" at bounding box center [525, 177] width 444 height 35
click at [658, 180] on span "Once you’ve enabled a set of funding methods for your app, to invoke the fundin…" at bounding box center [525, 177] width 444 height 35
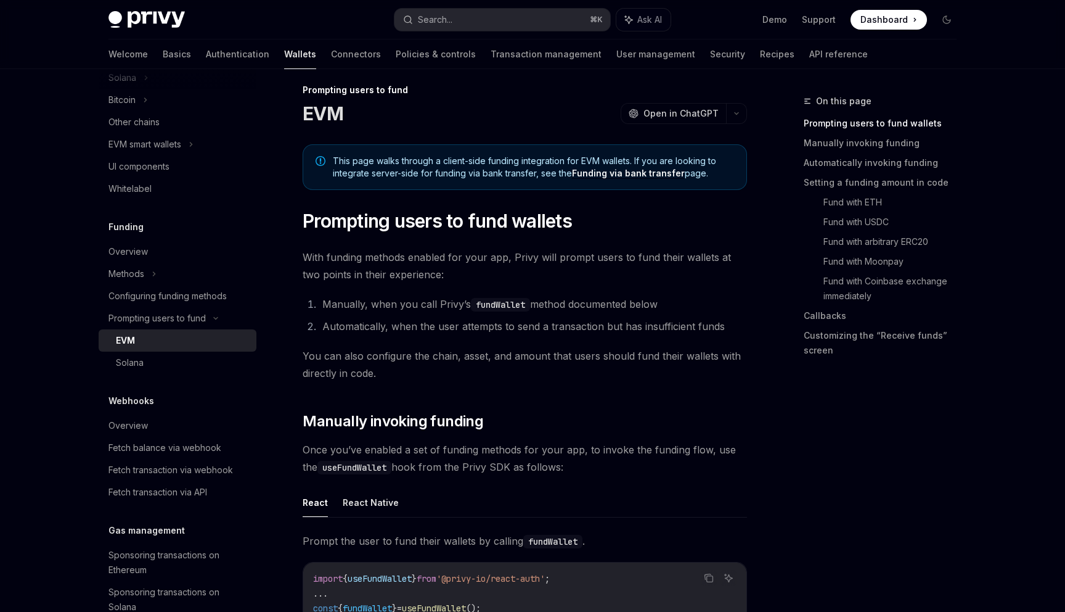
scroll to position [0, 0]
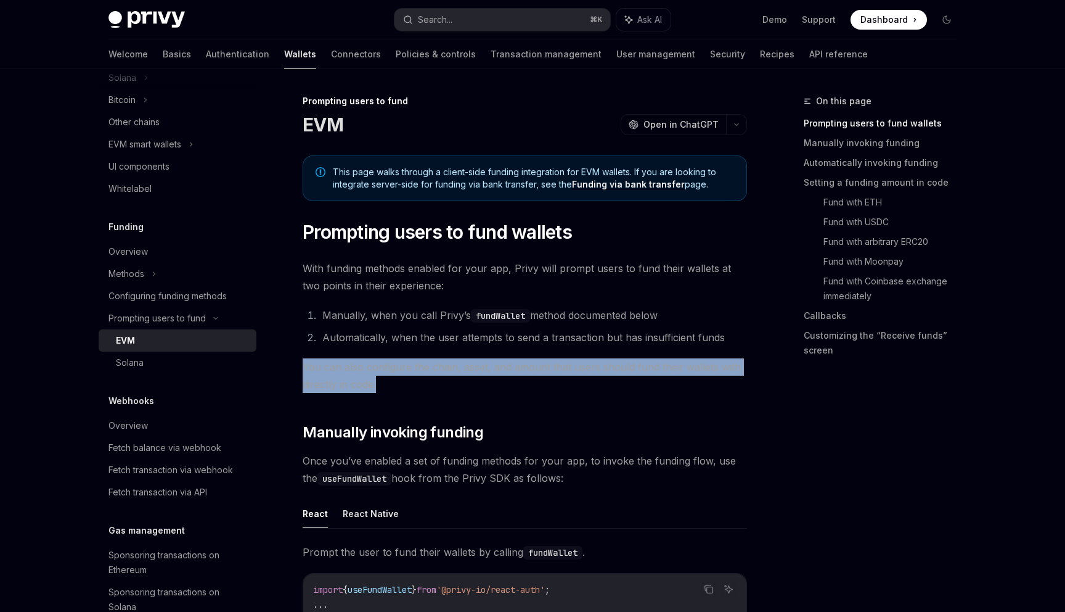
drag, startPoint x: 650, startPoint y: 356, endPoint x: 758, endPoint y: 384, distance: 112.0
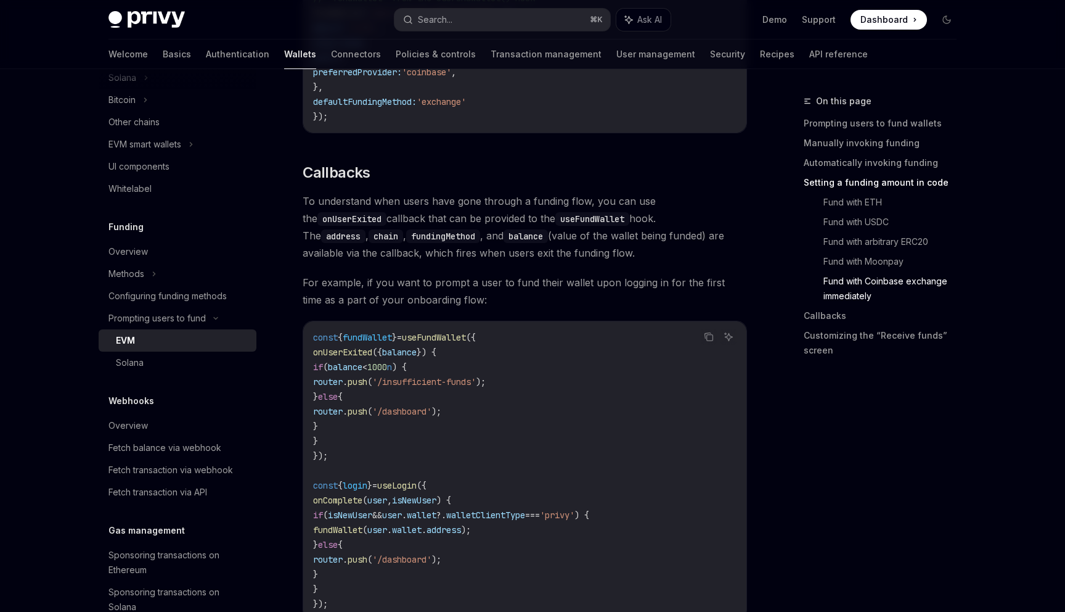
scroll to position [2677, 0]
click at [192, 301] on div "Configuring funding methods" at bounding box center [168, 296] width 118 height 15
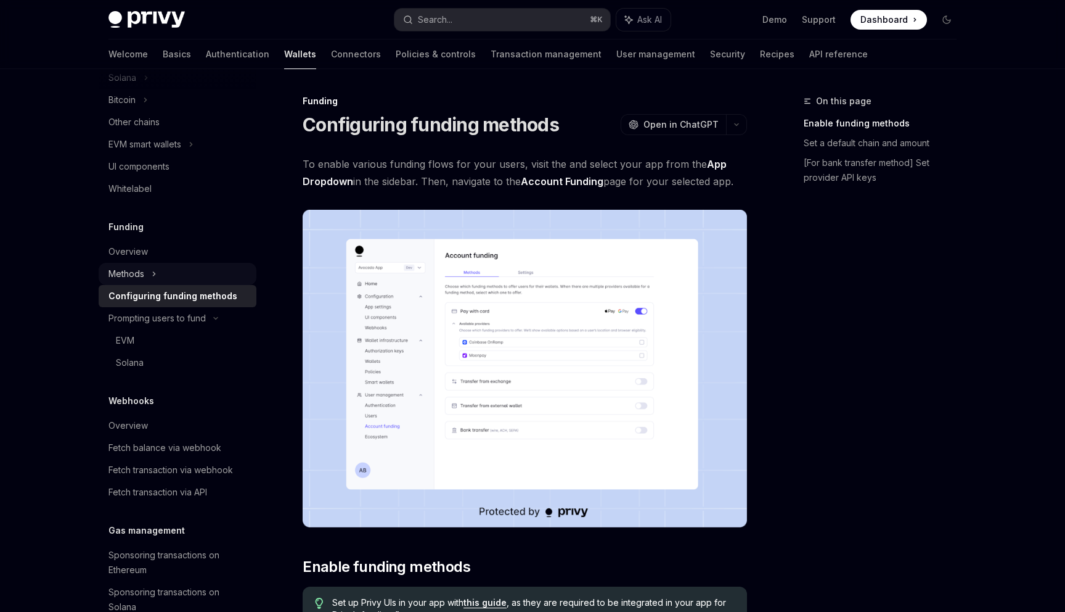
click at [126, 276] on div "Methods" at bounding box center [127, 273] width 36 height 15
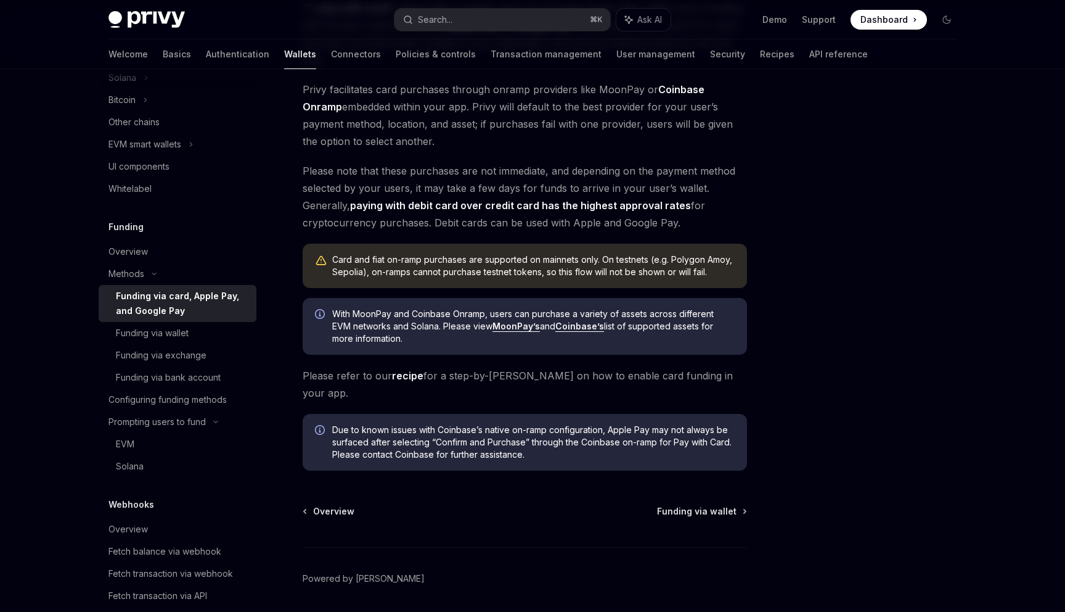
scroll to position [203, 0]
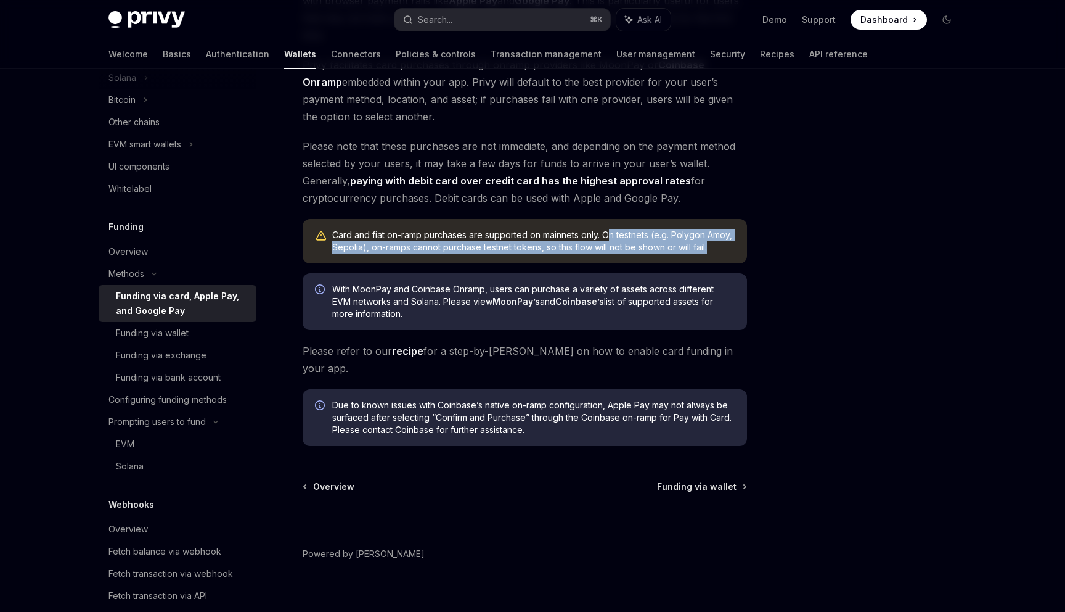
drag, startPoint x: 611, startPoint y: 235, endPoint x: 727, endPoint y: 245, distance: 116.9
click at [727, 245] on div "Card and fiat on-ramp purchases are supported on mainnets only. On testnets (e.…" at bounding box center [533, 241] width 403 height 25
click at [432, 258] on div "Card and fiat on-ramp purchases are supported on mainnets only. On testnets (e.…" at bounding box center [525, 241] width 444 height 44
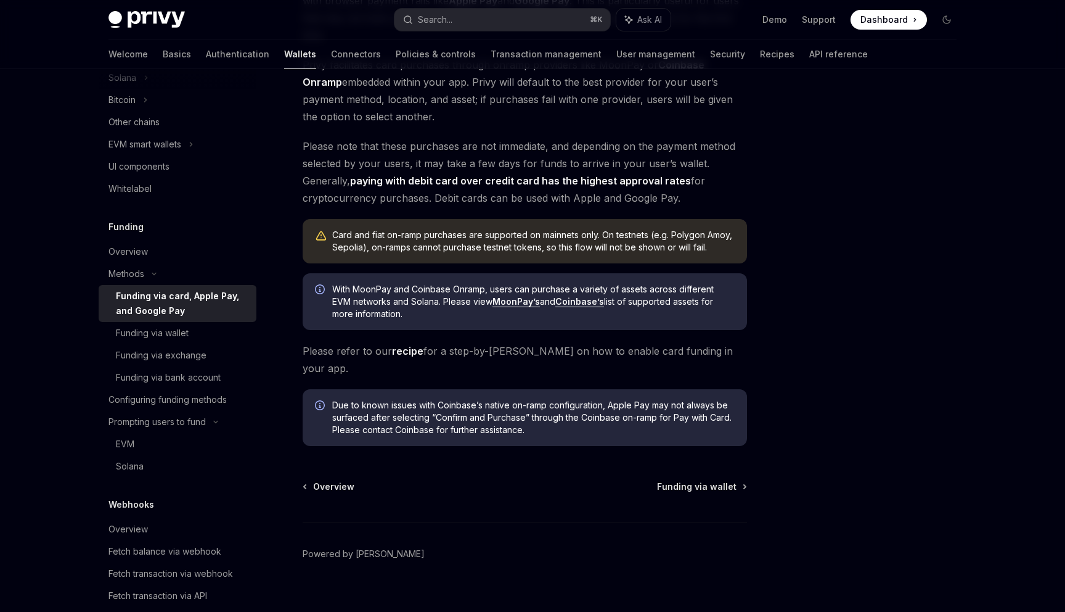
click at [449, 244] on div "Card and fiat on-ramp purchases are supported on mainnets only. On testnets (e.…" at bounding box center [533, 241] width 403 height 25
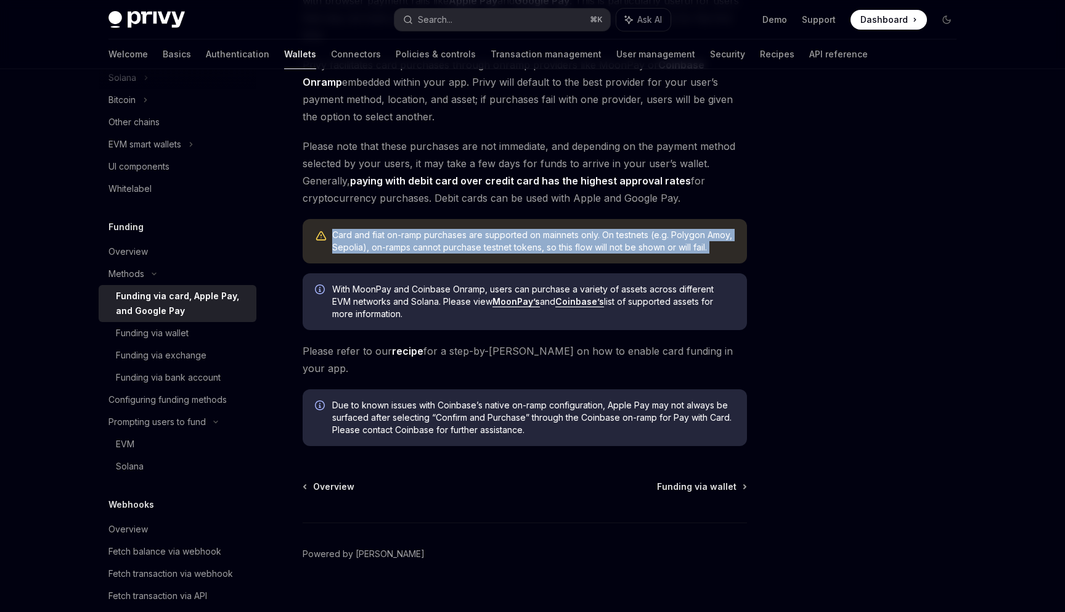
click at [449, 244] on div "Card and fiat on-ramp purchases are supported on mainnets only. On testnets (e.…" at bounding box center [533, 241] width 403 height 25
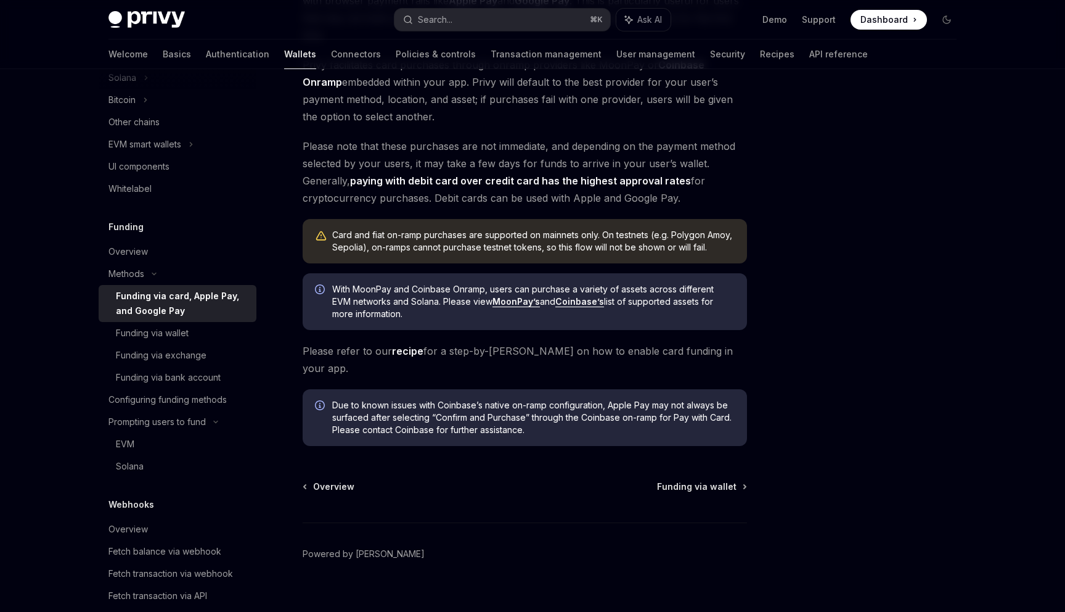
drag, startPoint x: 336, startPoint y: 284, endPoint x: 419, endPoint y: 319, distance: 90.3
click at [420, 319] on span "With MoonPay and Coinbase Onramp, users can purchase a variety of assets across…" at bounding box center [533, 301] width 403 height 37
click at [626, 317] on span "With MoonPay and Coinbase Onramp, users can purchase a variety of assets across…" at bounding box center [533, 301] width 403 height 37
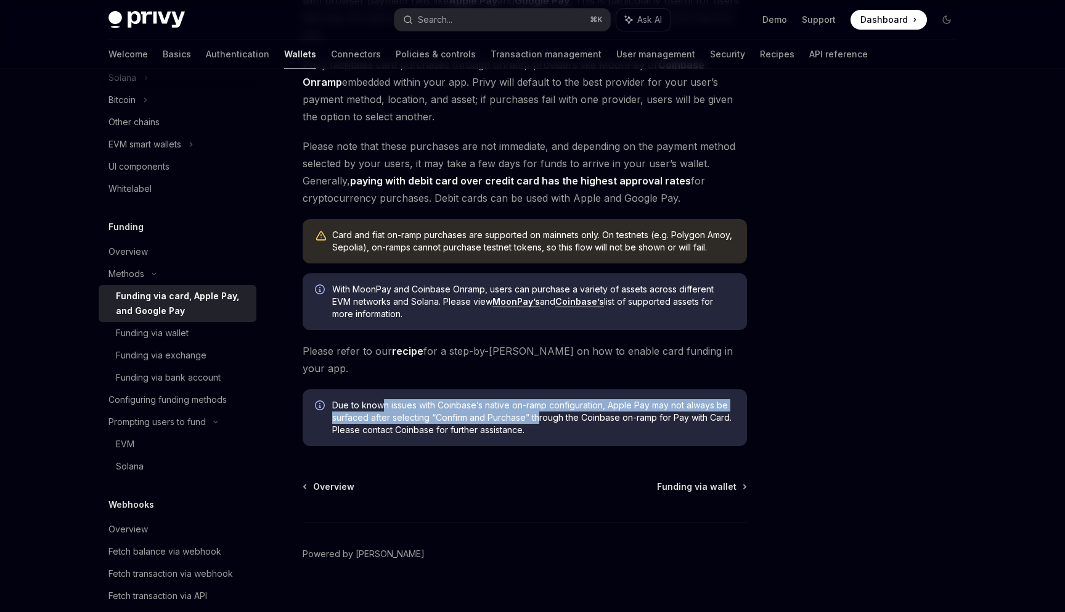
drag, startPoint x: 384, startPoint y: 388, endPoint x: 539, endPoint y: 403, distance: 155.4
click at [539, 403] on span "Due to known issues with Coinbase’s native on-ramp configuration, Apple Pay may…" at bounding box center [533, 417] width 403 height 37
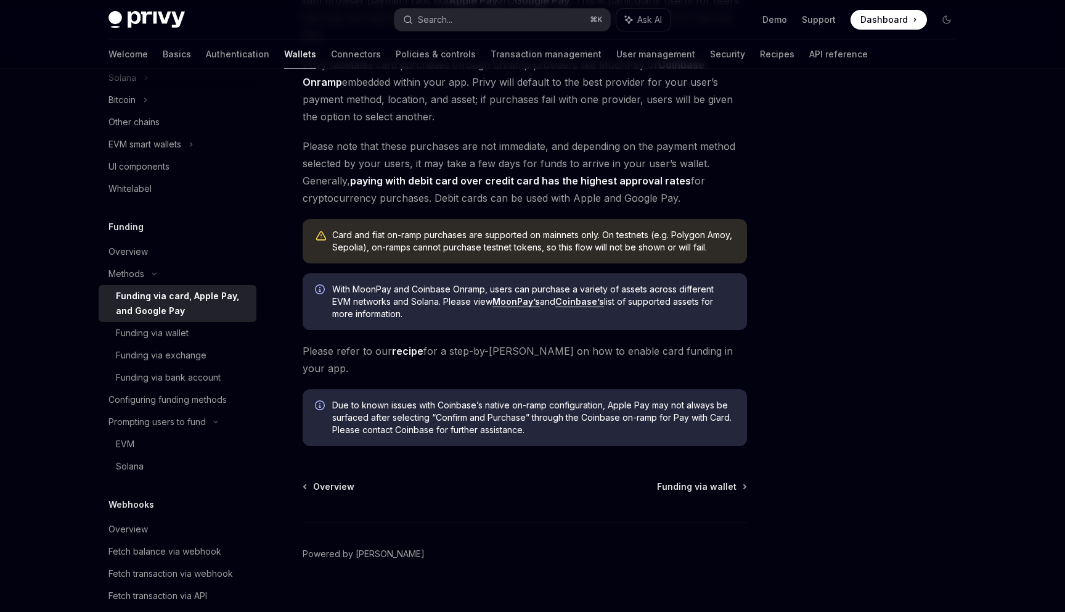
click at [539, 403] on span "Due to known issues with Coinbase’s native on-ramp configuration, Apple Pay may…" at bounding box center [533, 417] width 403 height 37
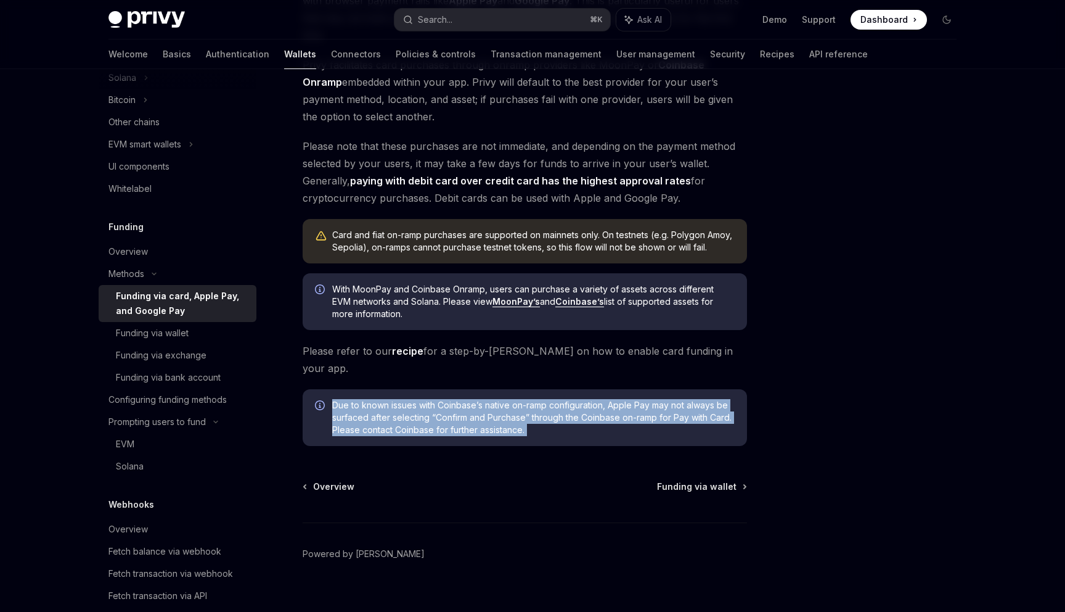
click at [539, 403] on span "Due to known issues with Coinbase’s native on-ramp configuration, Apple Pay may…" at bounding box center [533, 417] width 403 height 37
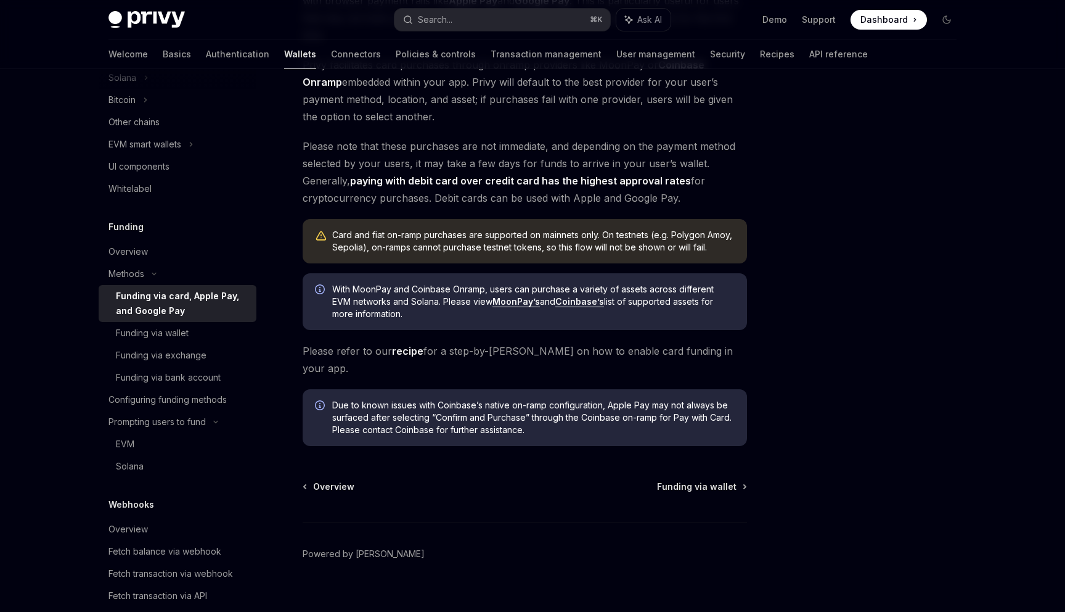
click at [408, 353] on link "recipe" at bounding box center [407, 351] width 31 height 13
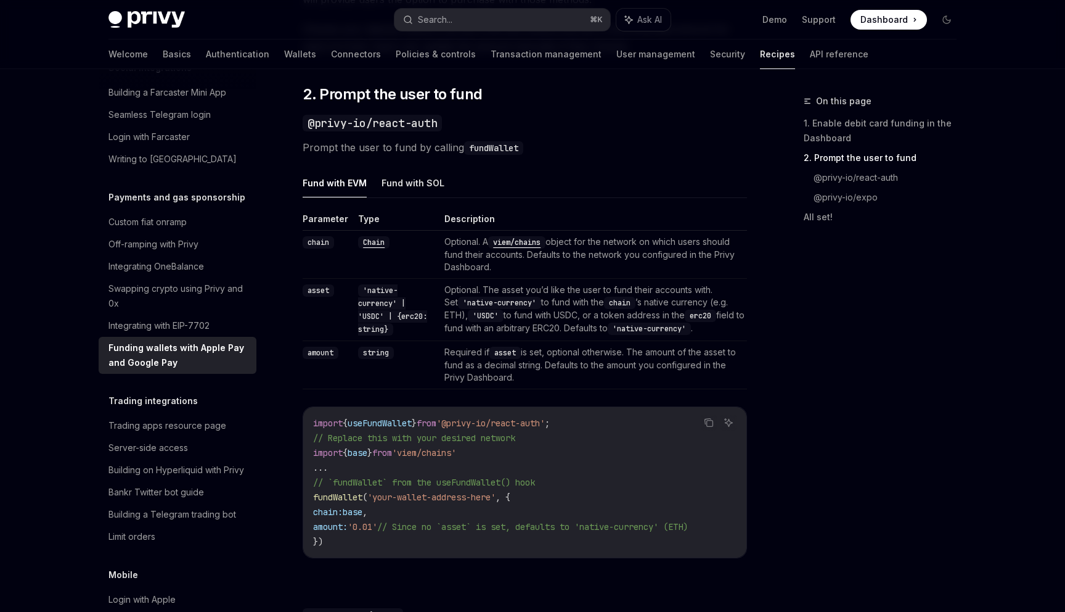
scroll to position [829, 0]
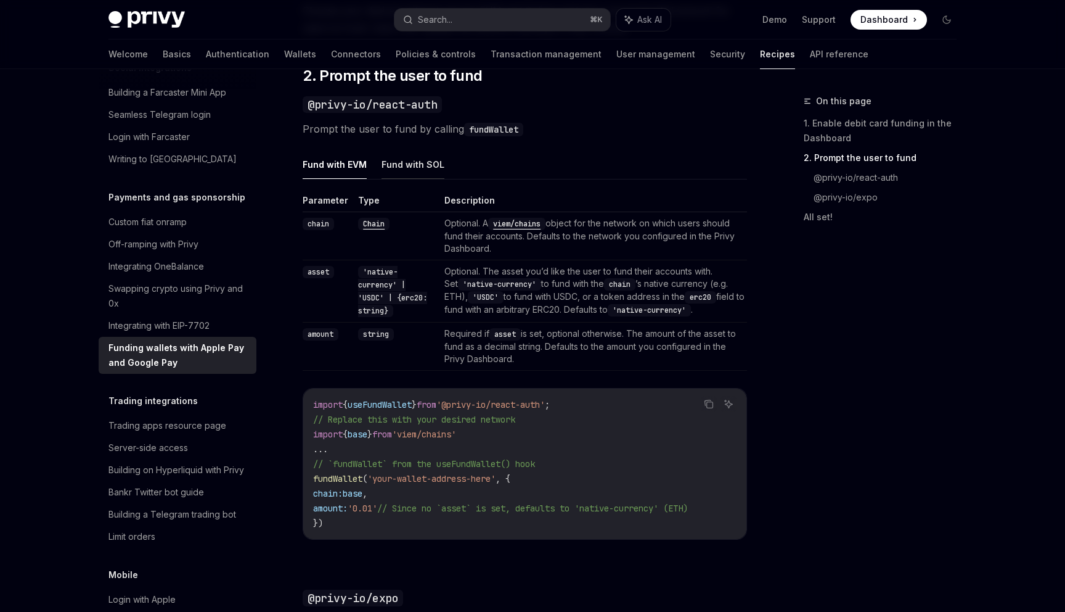
click at [402, 165] on button "Fund with SOL" at bounding box center [413, 164] width 63 height 29
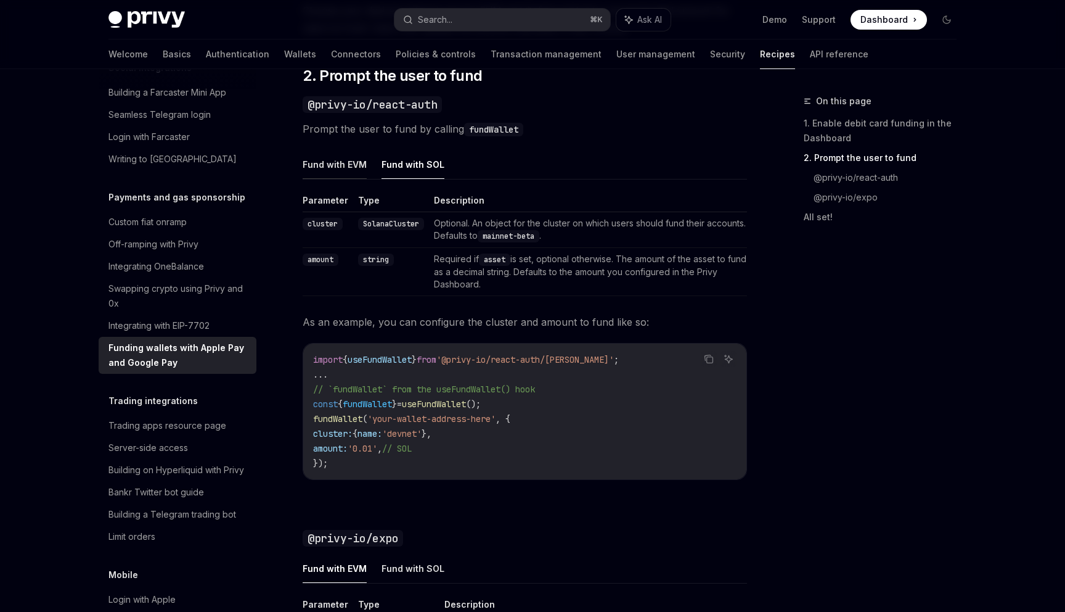
click at [324, 166] on button "Fund with EVM" at bounding box center [335, 164] width 64 height 29
type textarea "*"
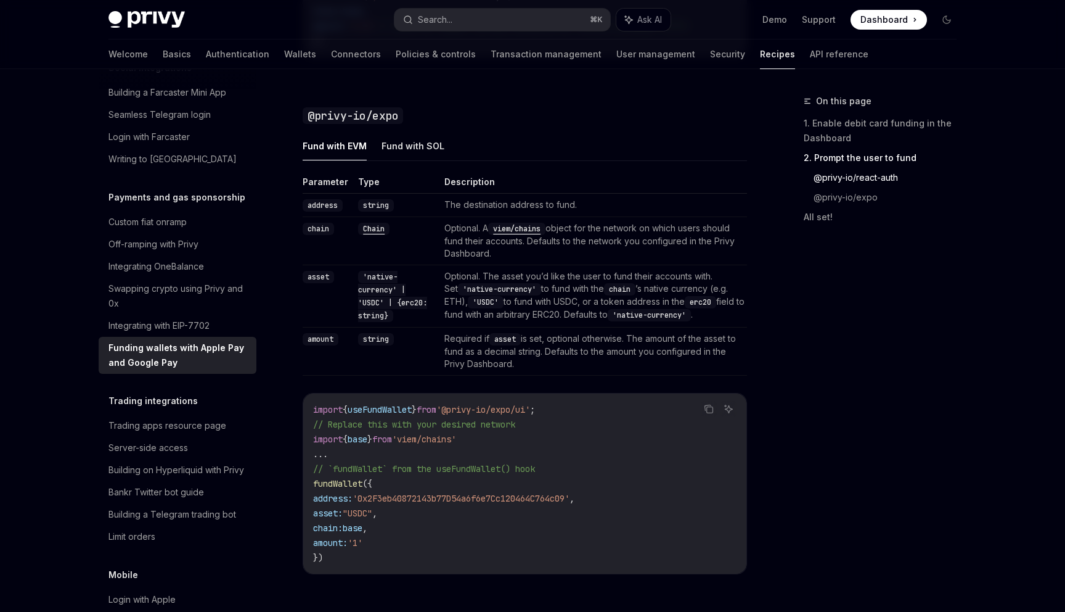
scroll to position [1312, 0]
click at [512, 413] on span "'@privy-io/expo/ui'" at bounding box center [483, 407] width 94 height 11
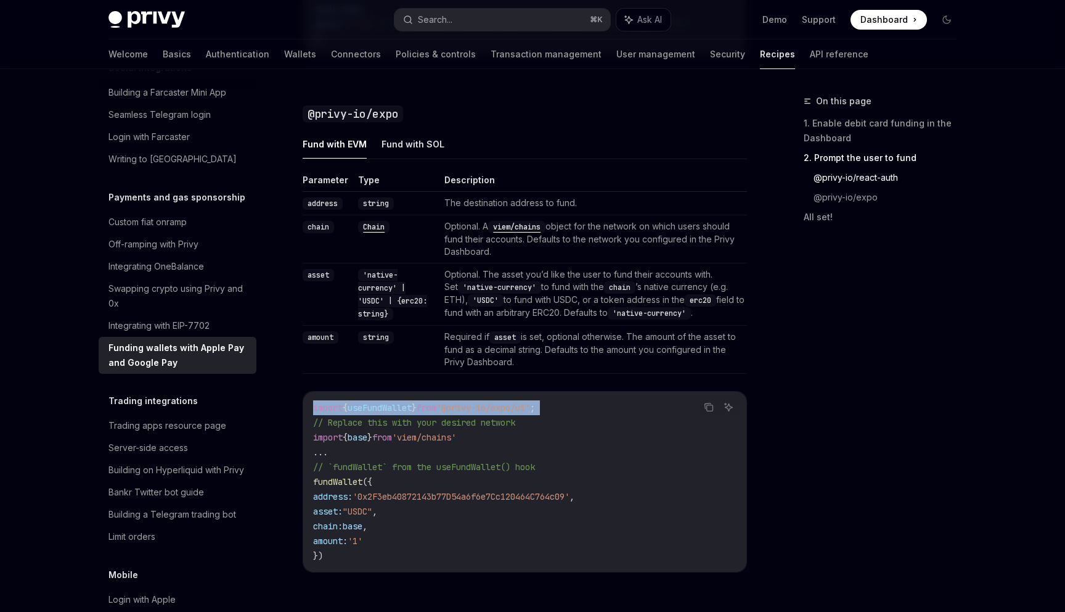
copy code "import { useFundWallet } from '@privy-io/expo/ui' ;"
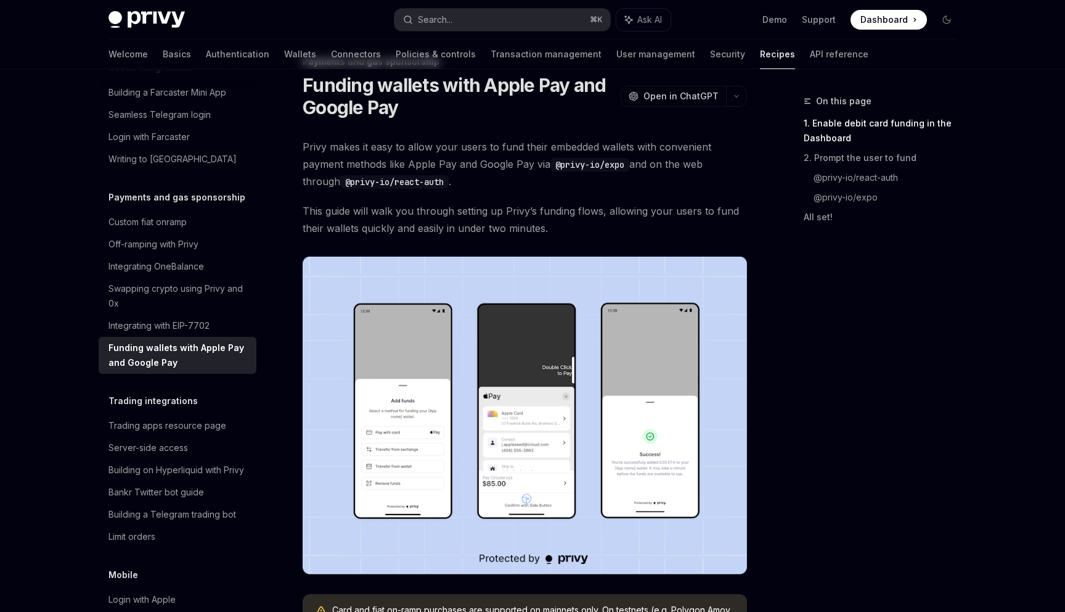
scroll to position [44, 0]
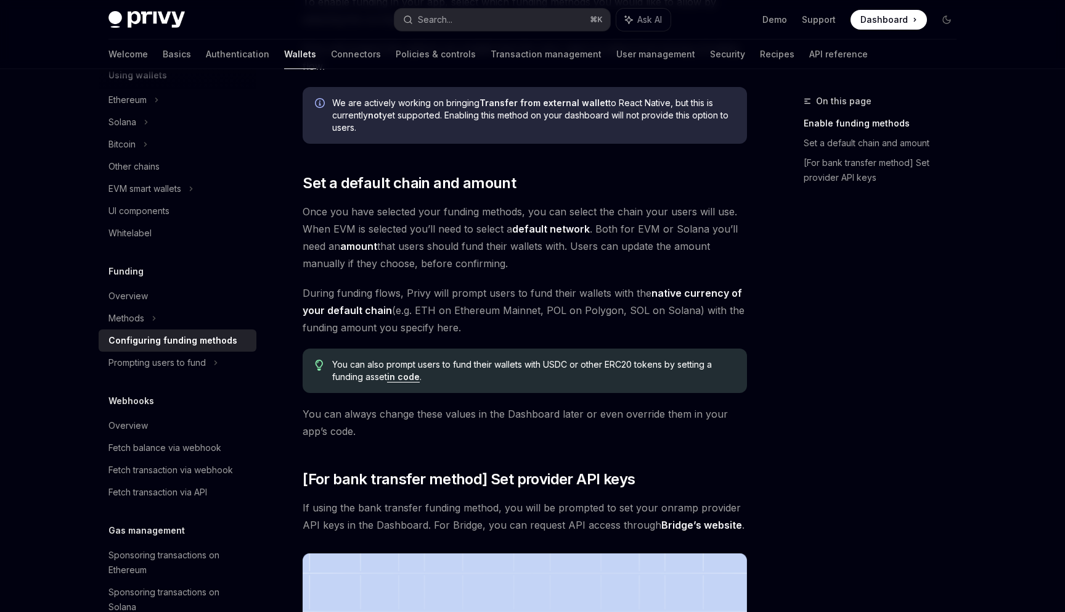
scroll to position [645, 0]
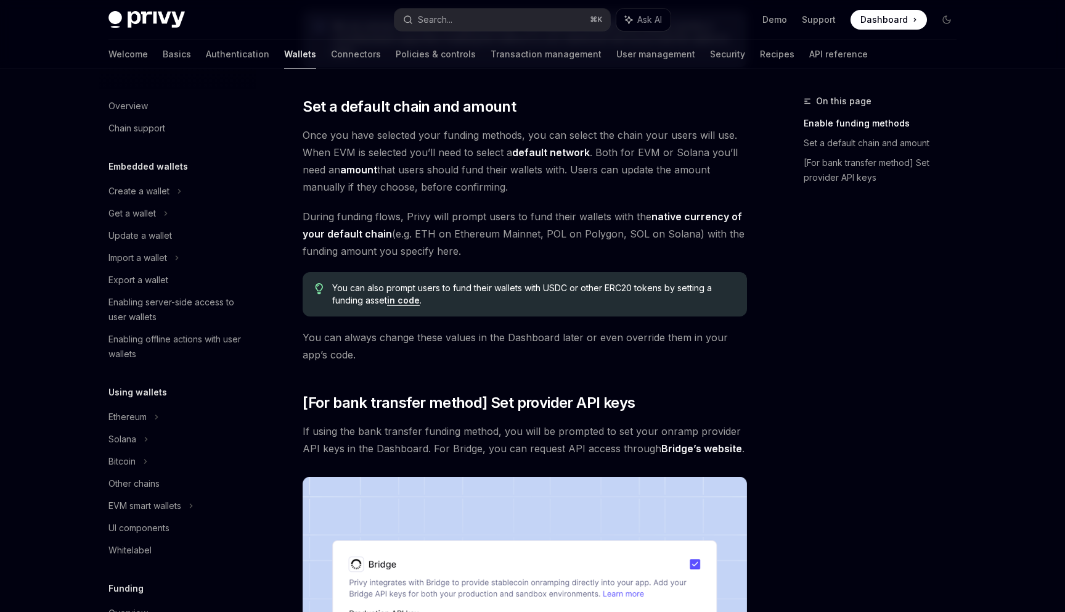
scroll to position [376, 0]
